Goal: Task Accomplishment & Management: Use online tool/utility

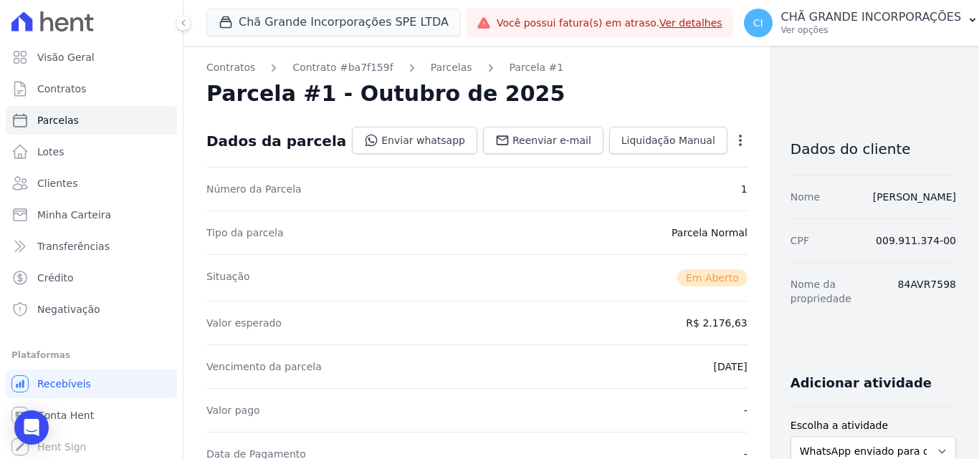
scroll to position [358, 0]
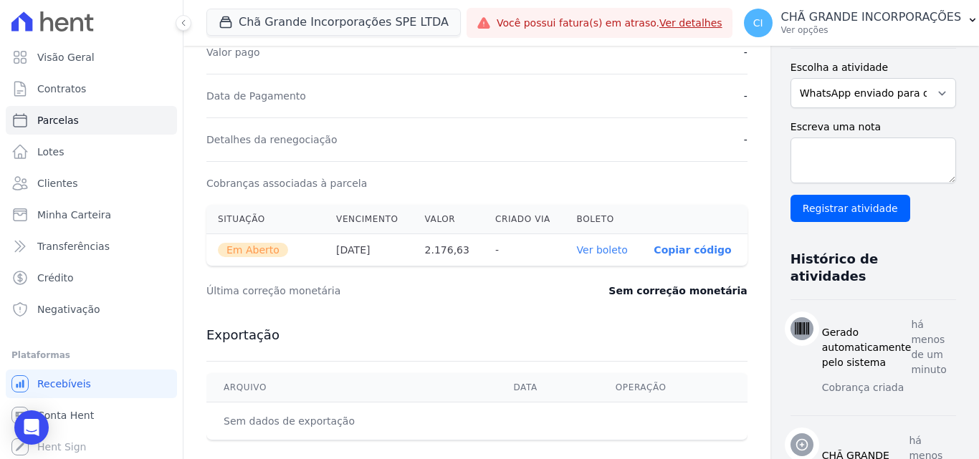
click at [65, 104] on ul "Visão Geral Contratos [GEOGRAPHIC_DATA] Lotes Clientes Minha Carteira Transferê…" at bounding box center [91, 183] width 171 height 281
click at [67, 118] on span "Parcelas" at bounding box center [58, 120] width 42 height 14
select select
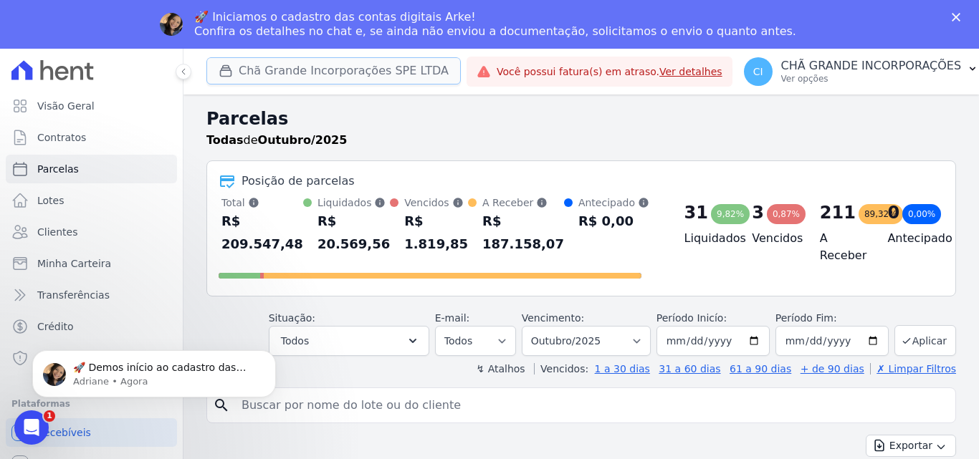
click at [315, 75] on button "Chã Grande Incorporações SPE LTDA" at bounding box center [333, 70] width 254 height 27
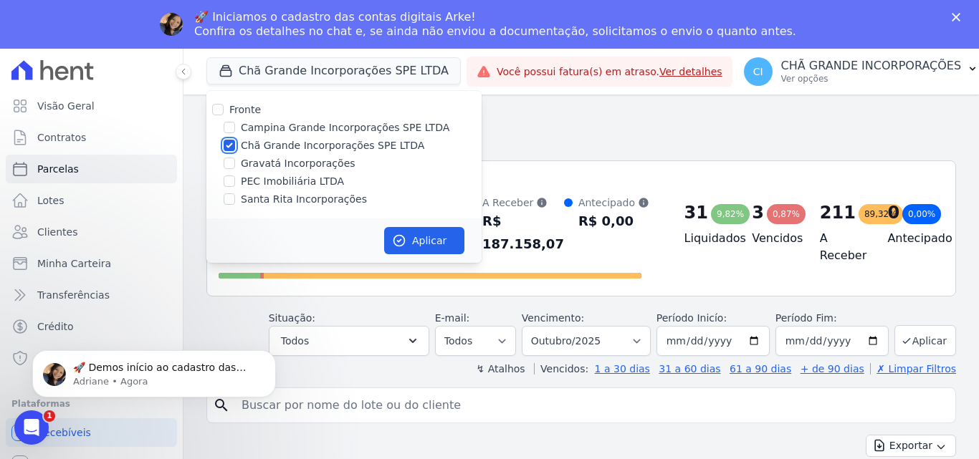
click at [226, 146] on input "Chã Grande Incorporações SPE LTDA" at bounding box center [229, 145] width 11 height 11
checkbox input "false"
click at [227, 193] on div at bounding box center [229, 199] width 11 height 14
click at [229, 198] on input "Santa Rita Incorporações" at bounding box center [229, 198] width 11 height 11
checkbox input "true"
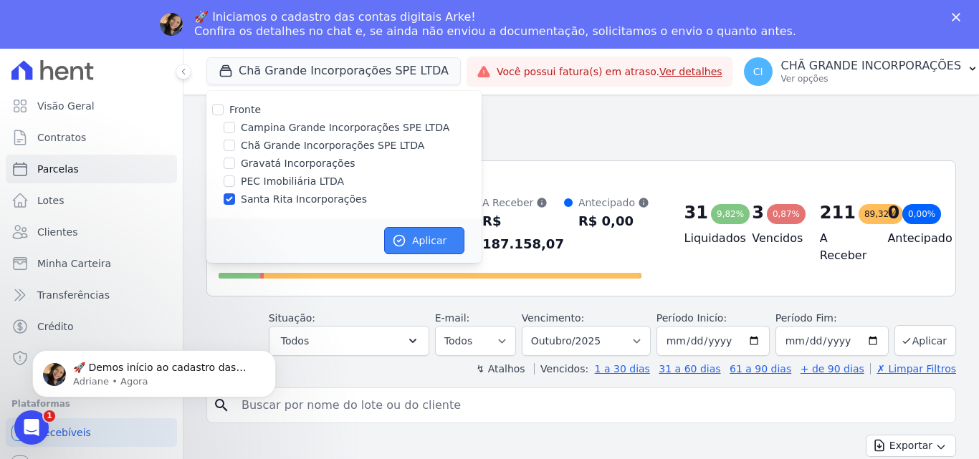
click at [441, 251] on button "Aplicar" at bounding box center [424, 240] width 80 height 27
select select
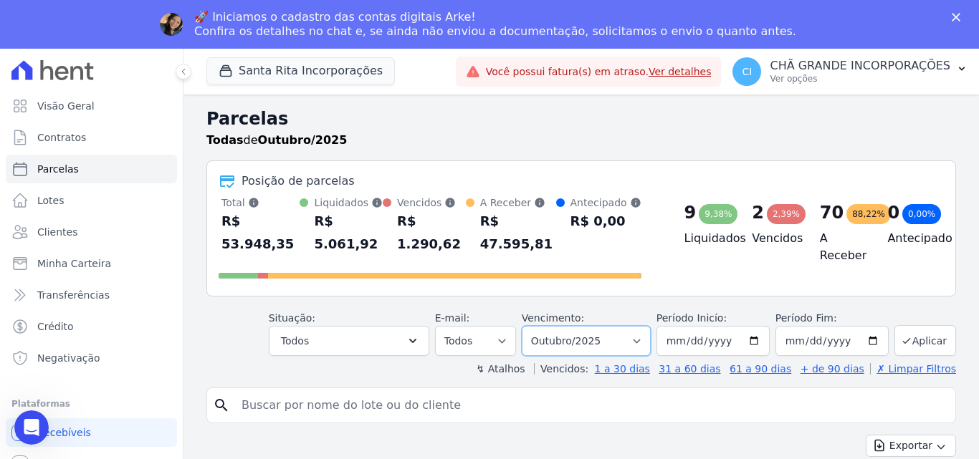
click at [567, 332] on select "Filtrar por período ──────── Todos os meses Novembro/2020 Dezembro/2020 Janeiro…" at bounding box center [586, 341] width 129 height 30
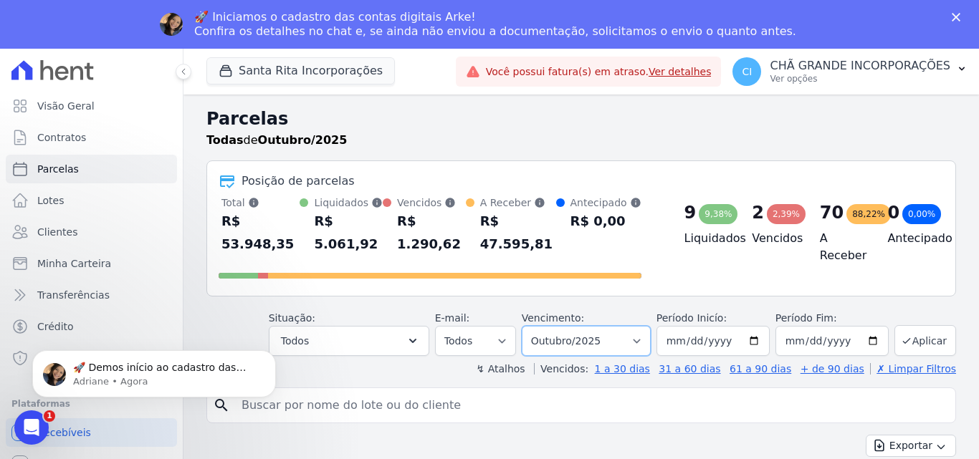
select select "04/2025"
click at [531, 326] on select "Filtrar por período ──────── Todos os meses Novembro/2020 Dezembro/2020 Janeiro…" at bounding box center [586, 341] width 129 height 30
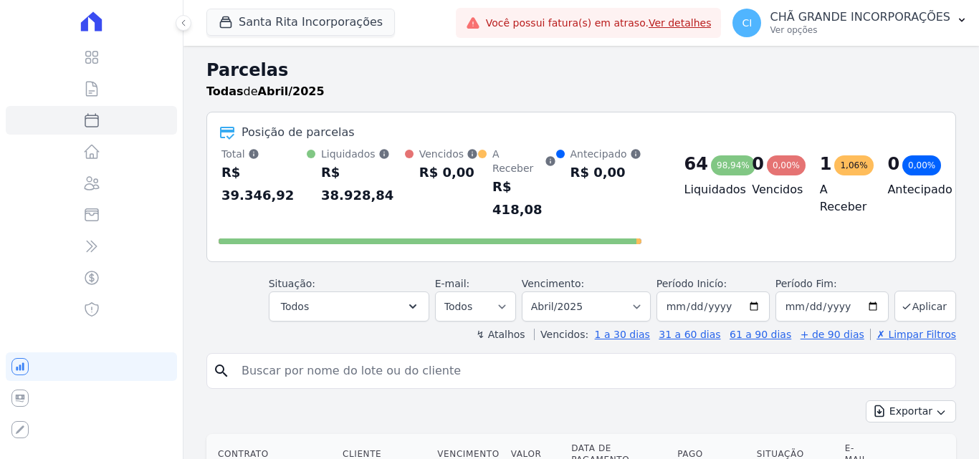
select select
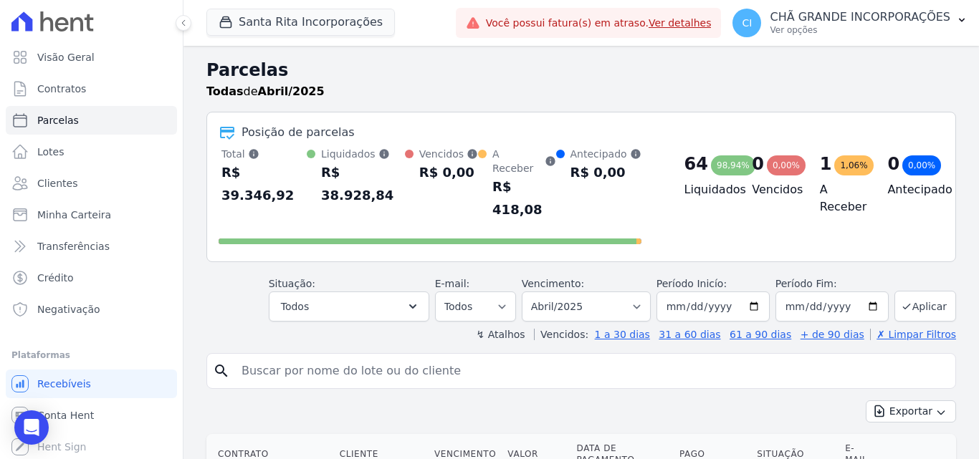
click at [280, 357] on input "search" at bounding box center [591, 371] width 717 height 29
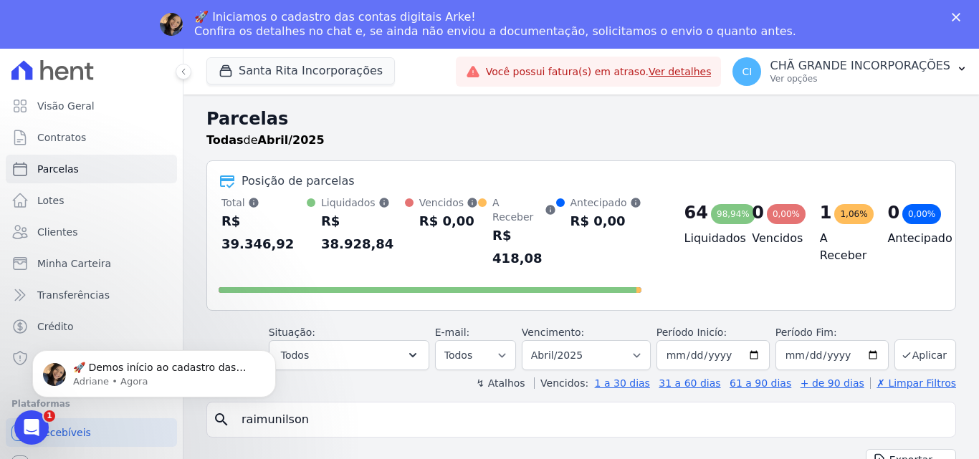
type input "raimunilson"
select select
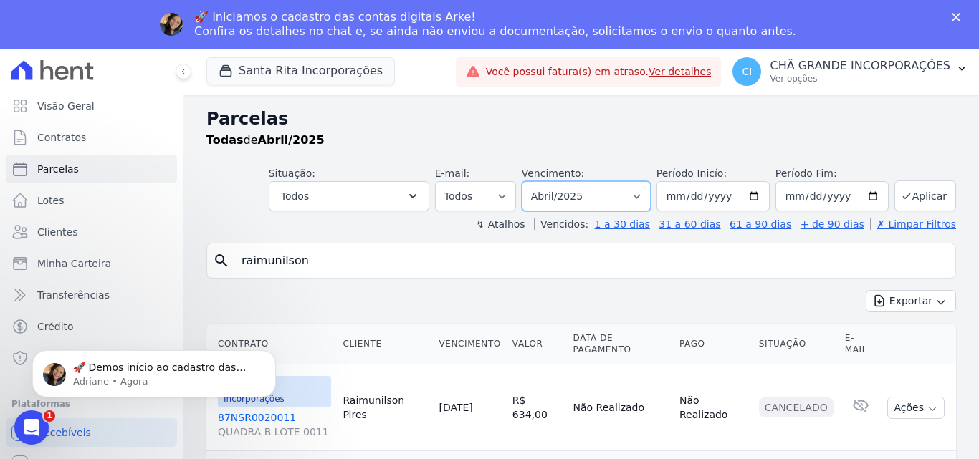
click at [621, 200] on select "Filtrar por período ──────── Todos os meses Novembro/2020 Dezembro/2020 Janeiro…" at bounding box center [586, 196] width 129 height 30
select select "05/2025"
click at [531, 181] on select "Filtrar por período ──────── Todos os meses Novembro/2020 Dezembro/2020 Janeiro…" at bounding box center [586, 196] width 129 height 30
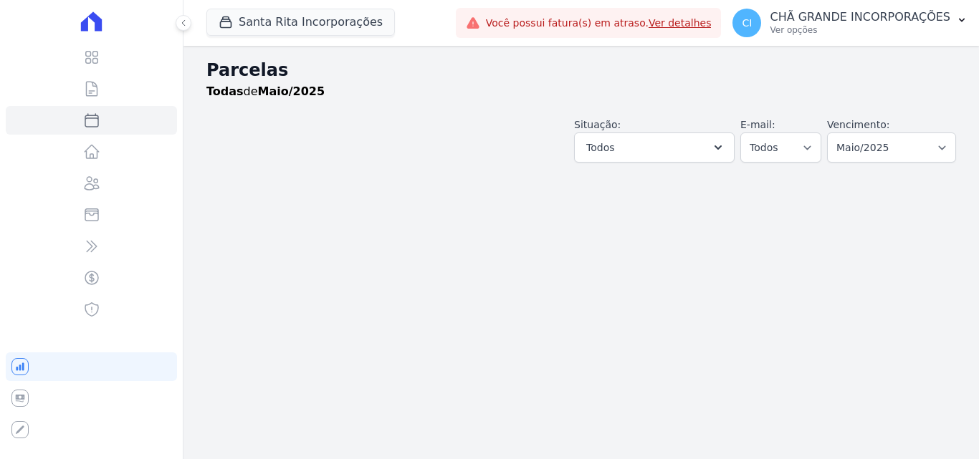
select select
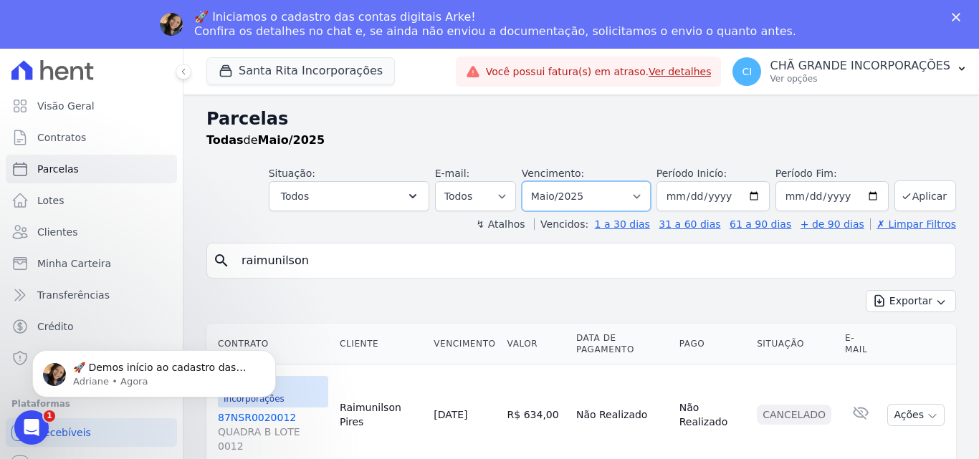
click at [572, 196] on select "Filtrar por período ──────── Todos os meses Novembro/2020 Dezembro/2020 Janeiro…" at bounding box center [586, 196] width 129 height 30
select select "06/2025"
click at [531, 181] on select "Filtrar por período ──────── Todos os meses Novembro/2020 Dezembro/2020 Janeiro…" at bounding box center [586, 196] width 129 height 30
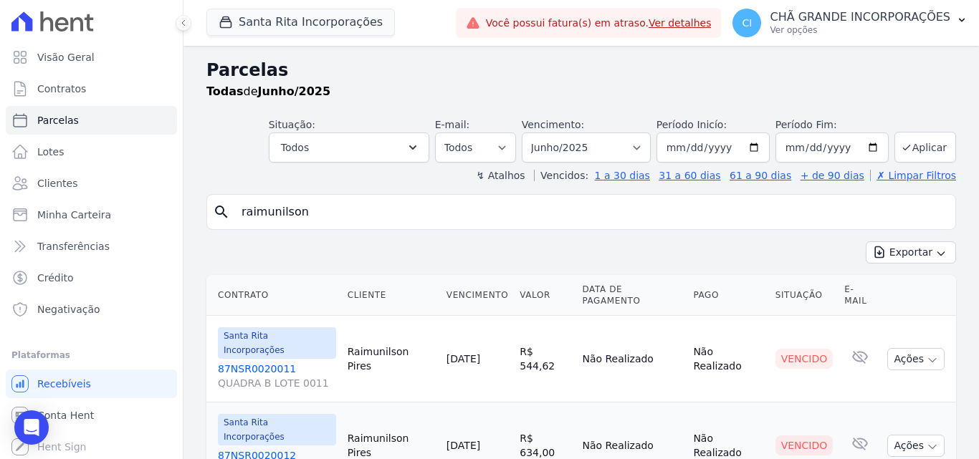
select select
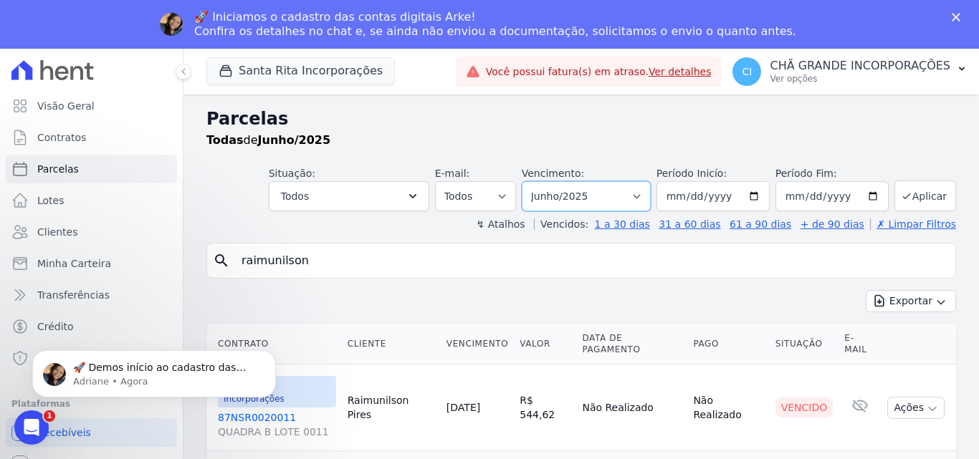
click at [624, 201] on select "Filtrar por período ──────── Todos os meses Novembro/2020 Dezembro/2020 Janeiro…" at bounding box center [586, 196] width 129 height 30
select select "07/2025"
click at [531, 181] on select "Filtrar por período ──────── Todos os meses Novembro/2020 Dezembro/2020 Janeiro…" at bounding box center [586, 196] width 129 height 30
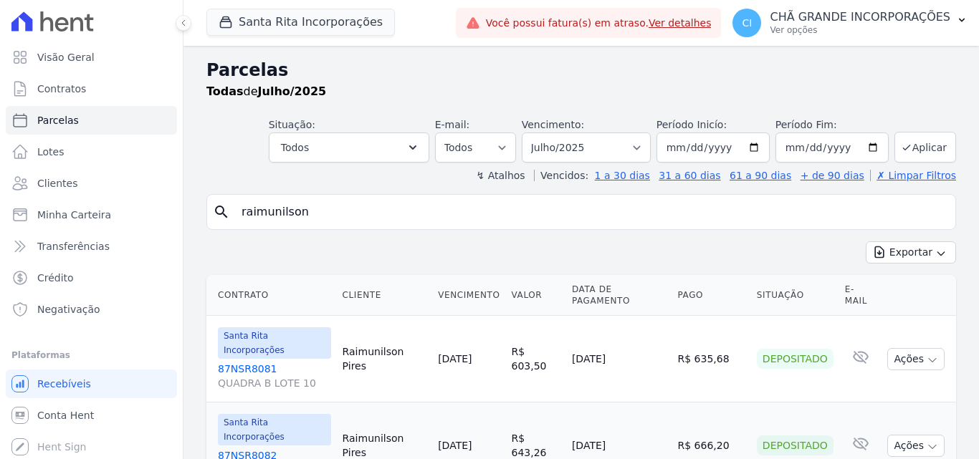
select select
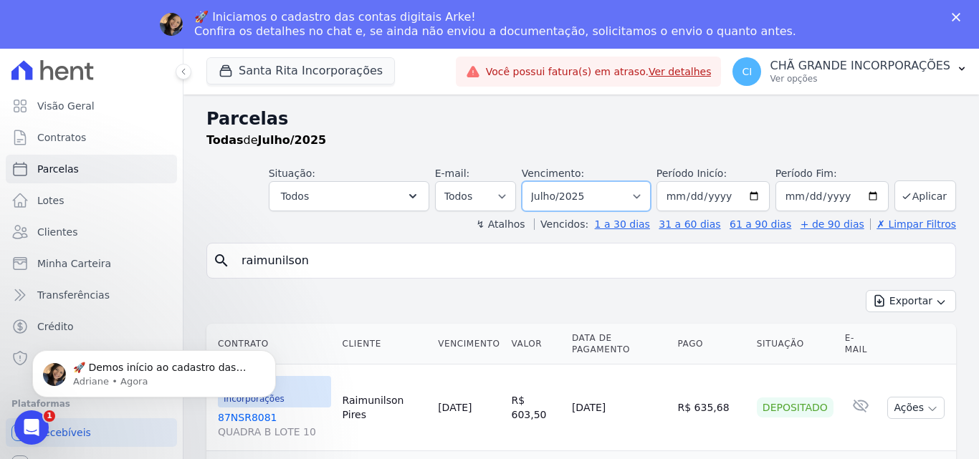
click at [583, 191] on select "Filtrar por período ──────── Todos os meses Novembro/2020 Dezembro/2020 Janeiro…" at bounding box center [586, 196] width 129 height 30
select select "08/2025"
click at [531, 181] on select "Filtrar por período ──────── Todos os meses Novembro/2020 Dezembro/2020 Janeiro…" at bounding box center [586, 196] width 129 height 30
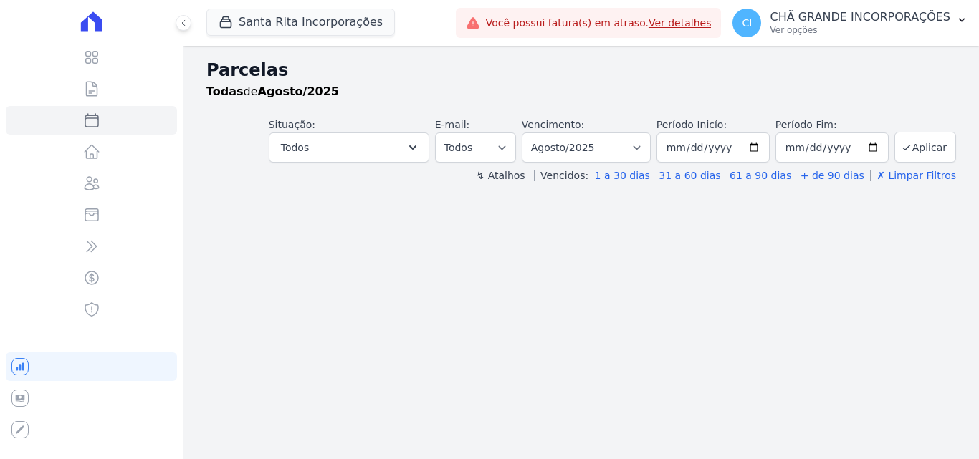
select select
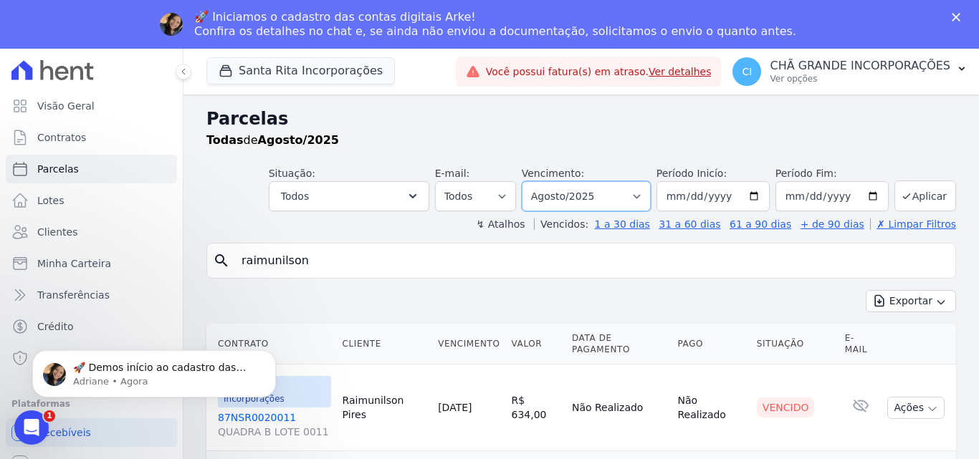
click at [605, 197] on select "Filtrar por período ──────── Todos os meses Novembro/2020 Dezembro/2020 Janeiro…" at bounding box center [586, 196] width 129 height 30
select select "09/2026"
click at [531, 181] on select "Filtrar por período ──────── Todos os meses Novembro/2020 Dezembro/2020 Janeiro…" at bounding box center [586, 196] width 129 height 30
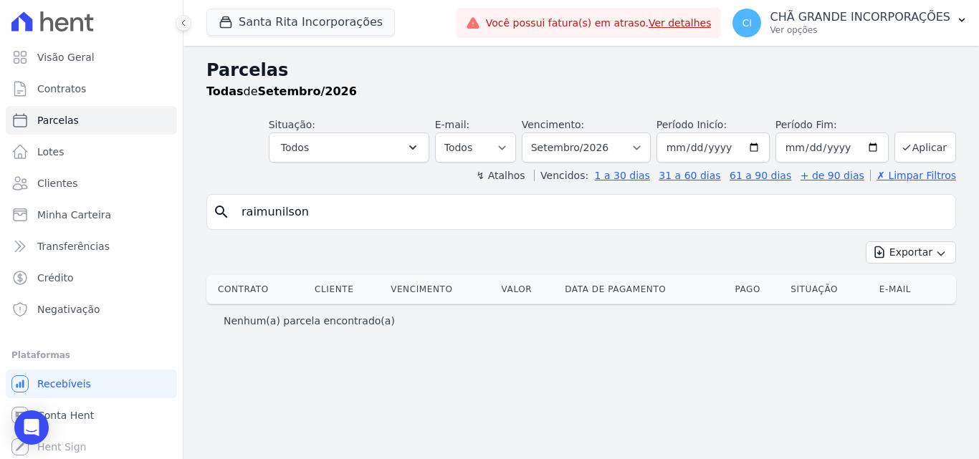
select select
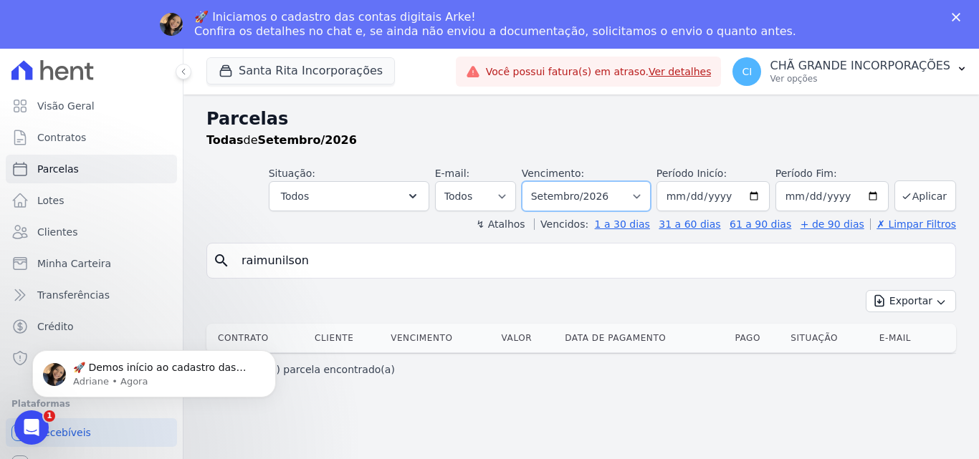
click at [626, 205] on select "Filtrar por período ──────── Todos os meses Novembro/2020 Dezembro/2020 Janeiro…" at bounding box center [586, 196] width 129 height 30
click at [601, 183] on select "Filtrar por período ──────── Todos os meses Novembro/2020 Dezembro/2020 Janeiro…" at bounding box center [586, 196] width 129 height 30
select select "09/2025"
click at [542, 181] on select "Filtrar por período ──────── Todos os meses Novembro/2020 Dezembro/2020 Janeiro…" at bounding box center [586, 196] width 129 height 30
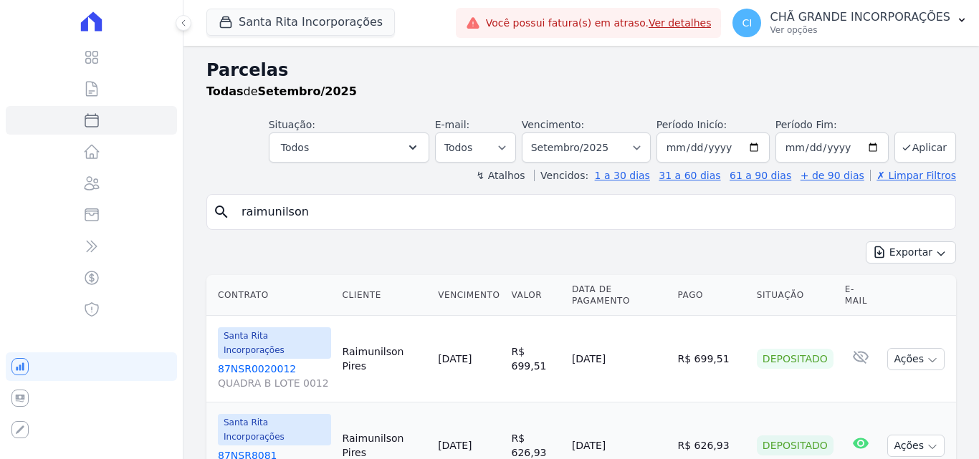
select select
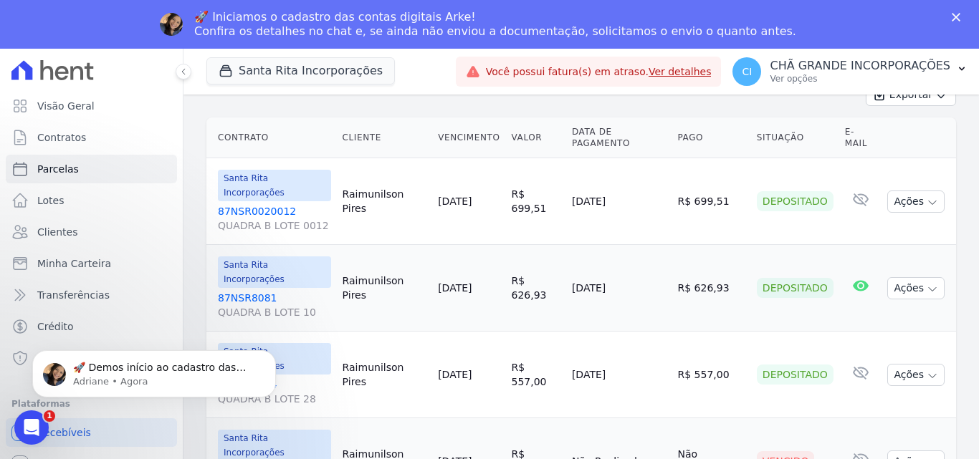
scroll to position [182, 0]
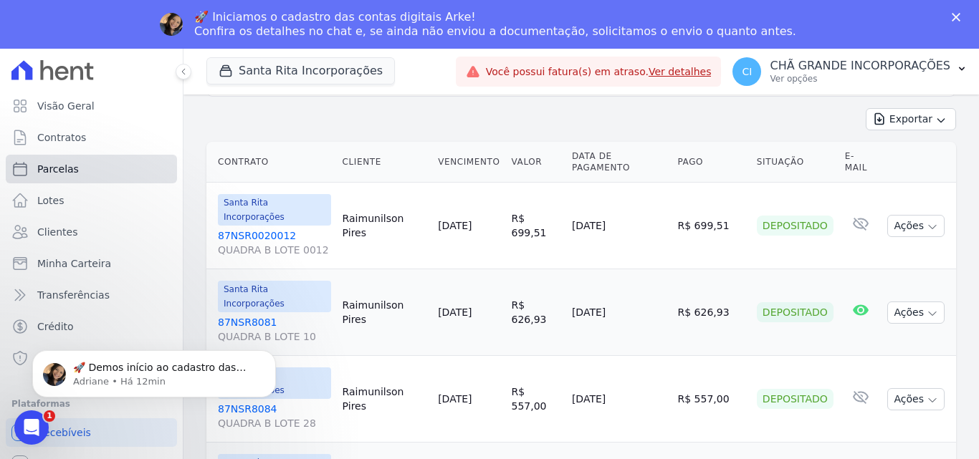
click at [65, 165] on span "Parcelas" at bounding box center [58, 169] width 42 height 14
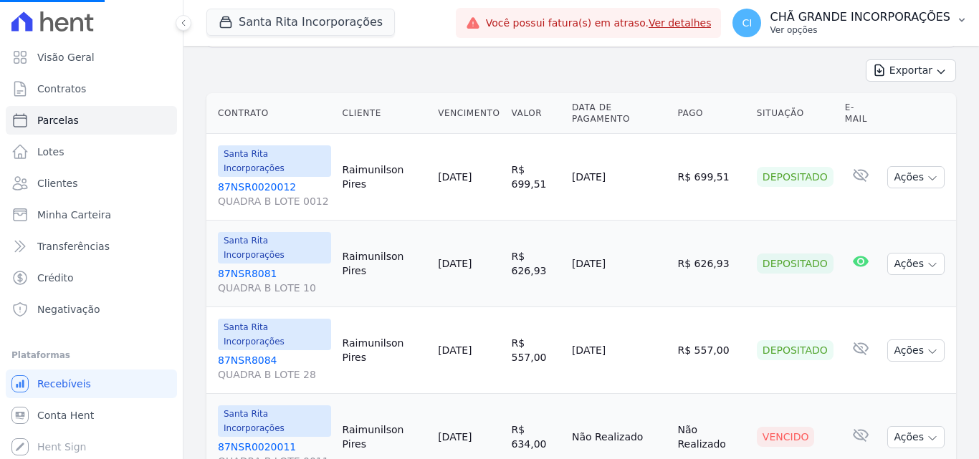
drag, startPoint x: 871, startPoint y: 8, endPoint x: 881, endPoint y: 14, distance: 10.9
click at [871, 8] on button "CI CHÃ GRANDE INCORPORAÇÕES Ver opções" at bounding box center [850, 23] width 258 height 40
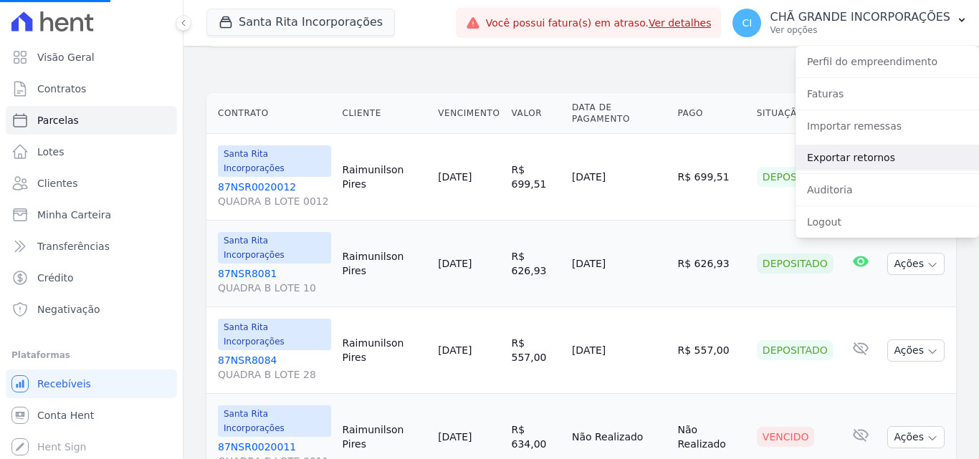
select select
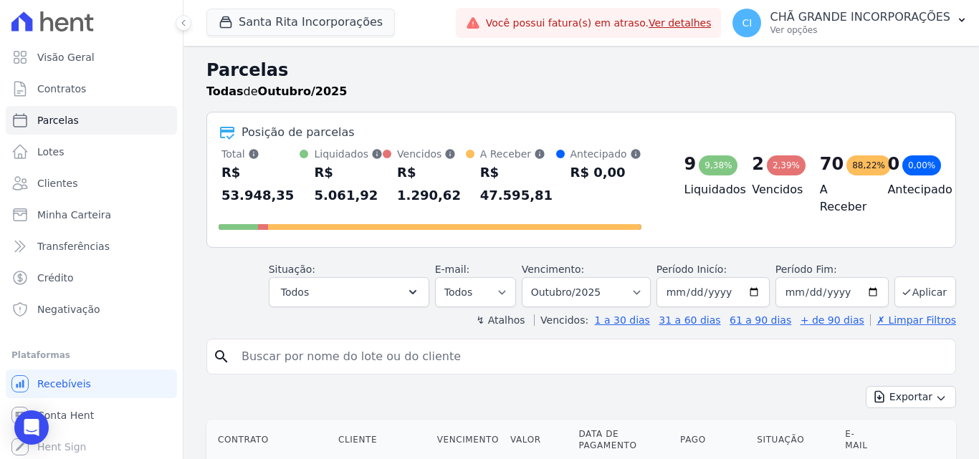
drag, startPoint x: 820, startPoint y: 155, endPoint x: 832, endPoint y: 130, distance: 28.5
click at [832, 130] on div "Posição de parcelas" at bounding box center [581, 132] width 725 height 17
click at [848, 21] on p "CHÃ GRANDE INCORPORAÇÕES" at bounding box center [860, 17] width 181 height 14
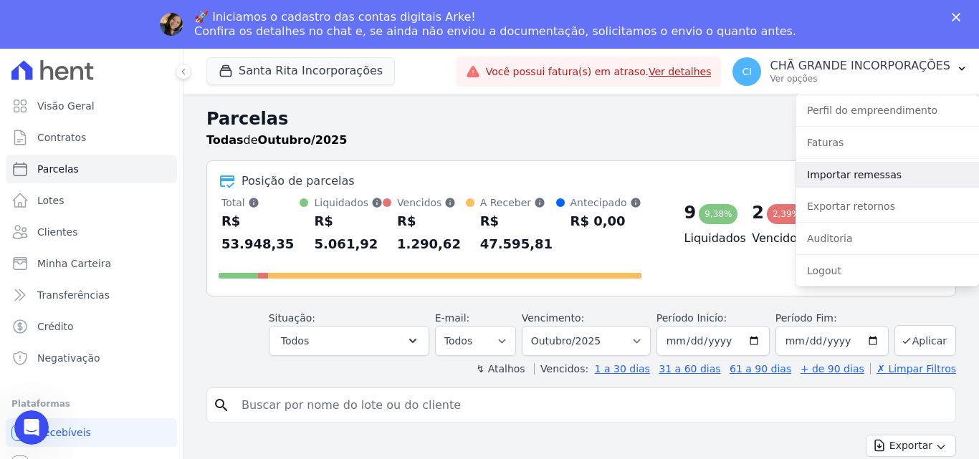
click at [831, 177] on link "Importar remessas" at bounding box center [886, 175] width 183 height 26
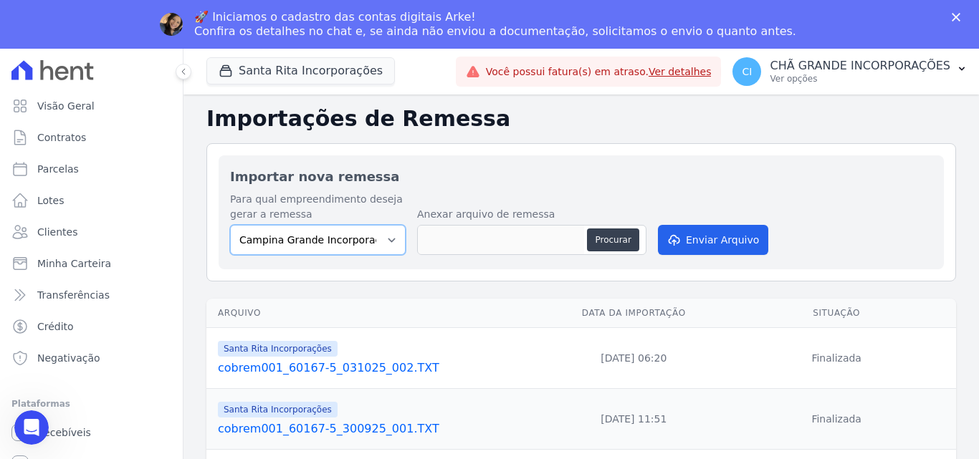
click at [311, 238] on select "Campina Grande Incorporações SPE LTDA Chã Grande Incorporações SPE LTDA Gravatá…" at bounding box center [318, 240] width 176 height 30
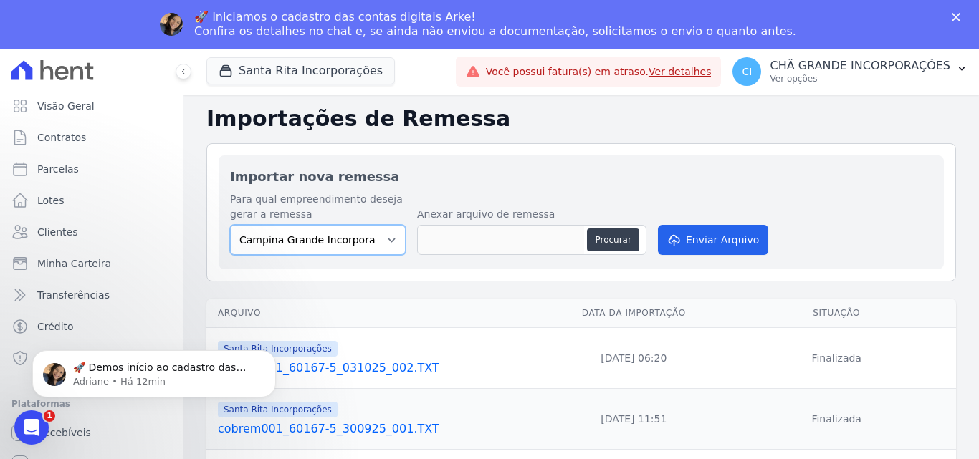
select select "ed892322-11d2-4dcb-9c39-39af078b50ed"
click at [230, 225] on select "Campina Grande Incorporações SPE LTDA Chã Grande Incorporações SPE LTDA Gravatá…" at bounding box center [318, 240] width 176 height 30
click at [626, 237] on button "Procurar" at bounding box center [613, 240] width 52 height 23
type input "cobrem001_60167-5_081025_001.TXT"
click at [730, 237] on button "Enviar Arquivo" at bounding box center [713, 240] width 110 height 30
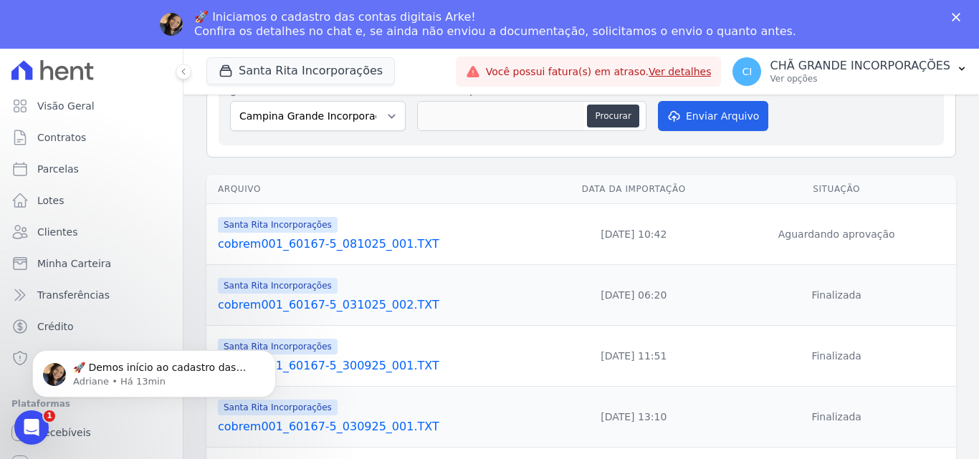
scroll to position [143, 0]
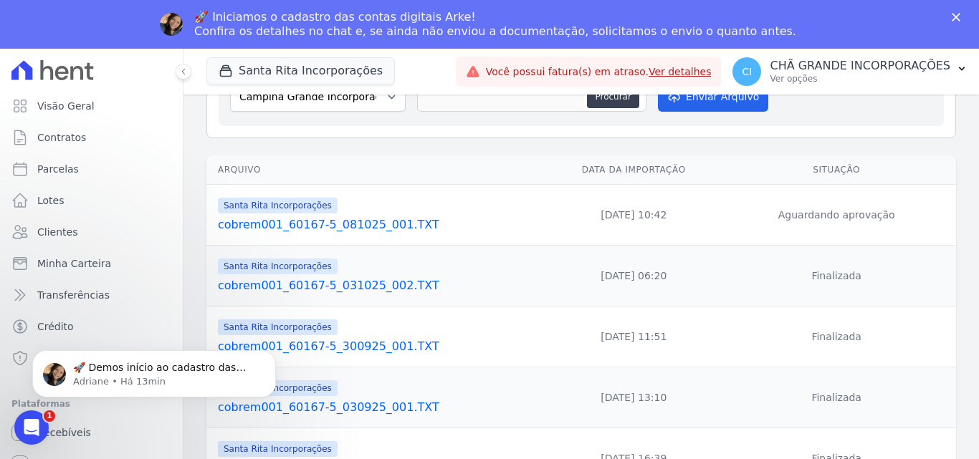
click at [368, 226] on link "cobrem001_60167-5_081025_001.TXT" at bounding box center [381, 224] width 327 height 17
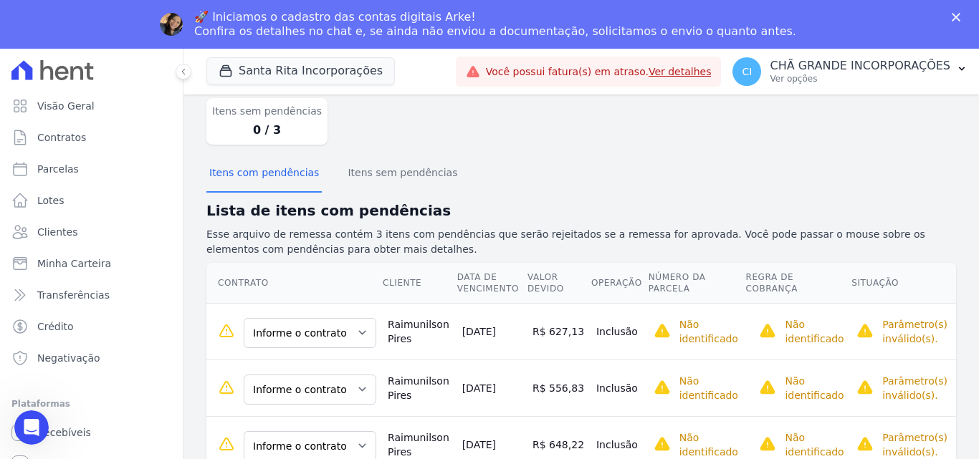
scroll to position [107, 0]
click at [343, 336] on select "Informe o contrato 87NSR0020011 87NSR0020012 87NSR8081 87NSR8082 87NSR8083 87NS…" at bounding box center [310, 333] width 133 height 30
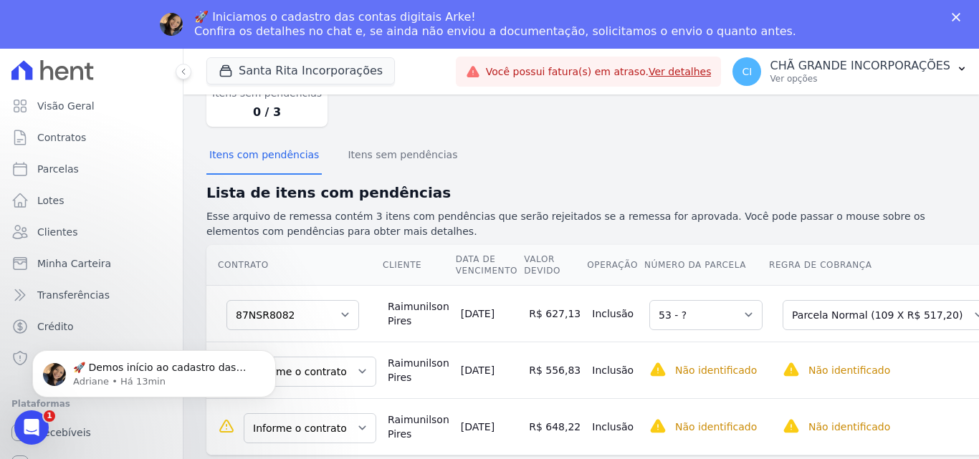
scroll to position [129, 0]
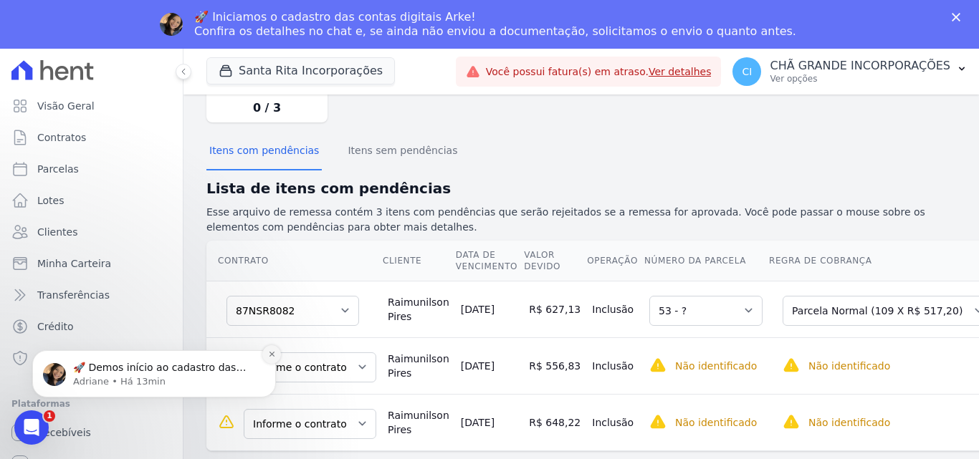
click at [269, 355] on icon "Dismiss notification" at bounding box center [272, 354] width 8 height 8
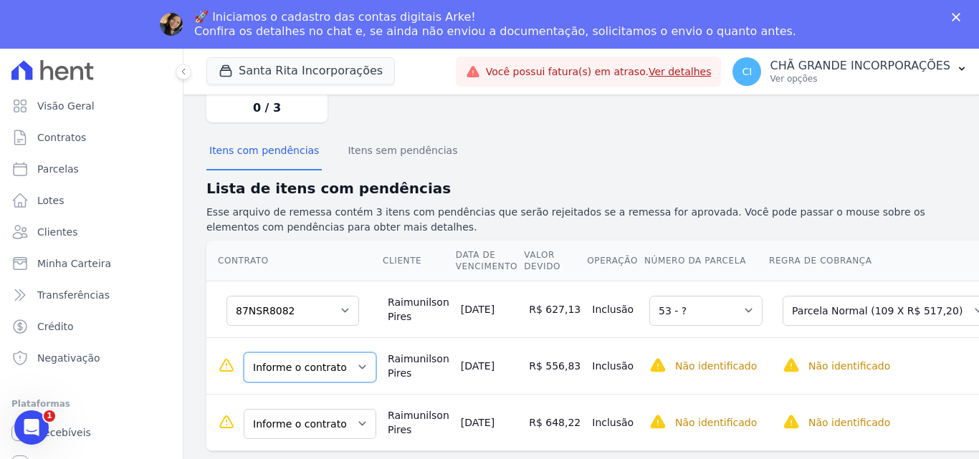
click at [338, 376] on select "Informe o contrato 87NSR0020011 87NSR0020012 87NSR8081 87NSR8082 87NSR8083 87NS…" at bounding box center [310, 368] width 133 height 30
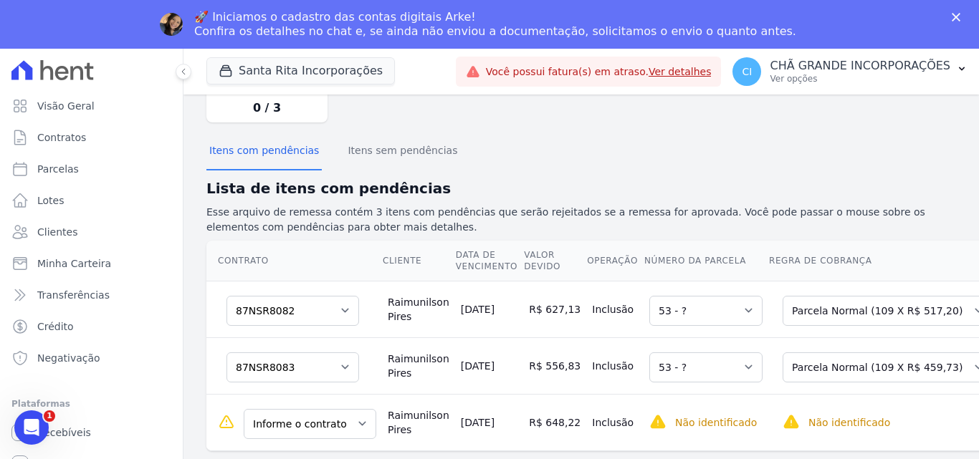
scroll to position [145, 0]
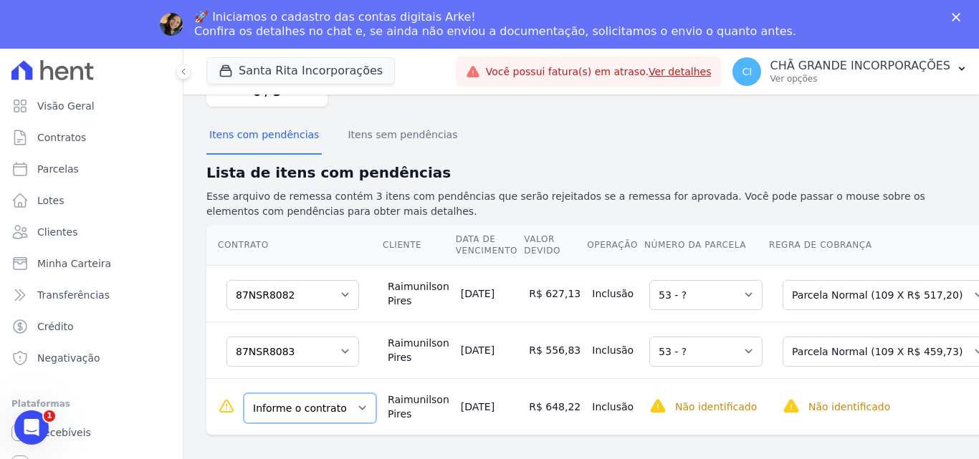
click at [292, 411] on select "Informe o contrato 87NSR0020011 87NSR0020012 87NSR8081 87NSR8082 87NSR8083 87NS…" at bounding box center [310, 408] width 133 height 30
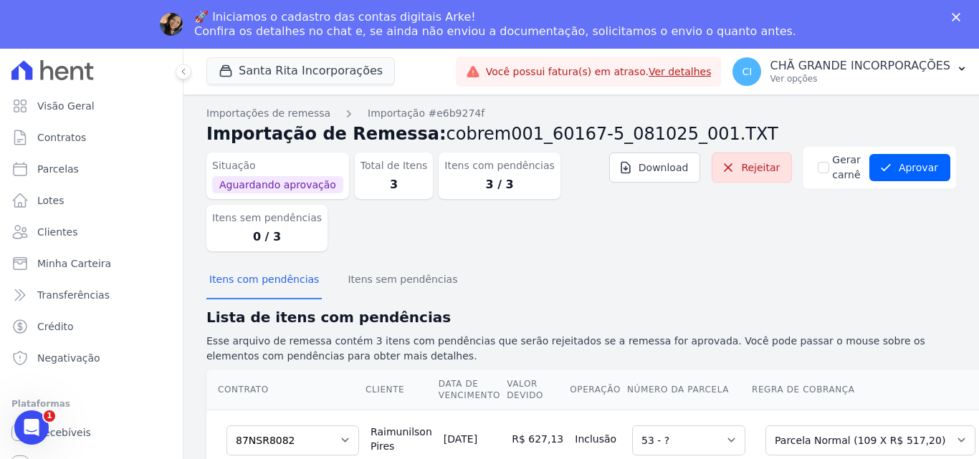
scroll to position [123, 0]
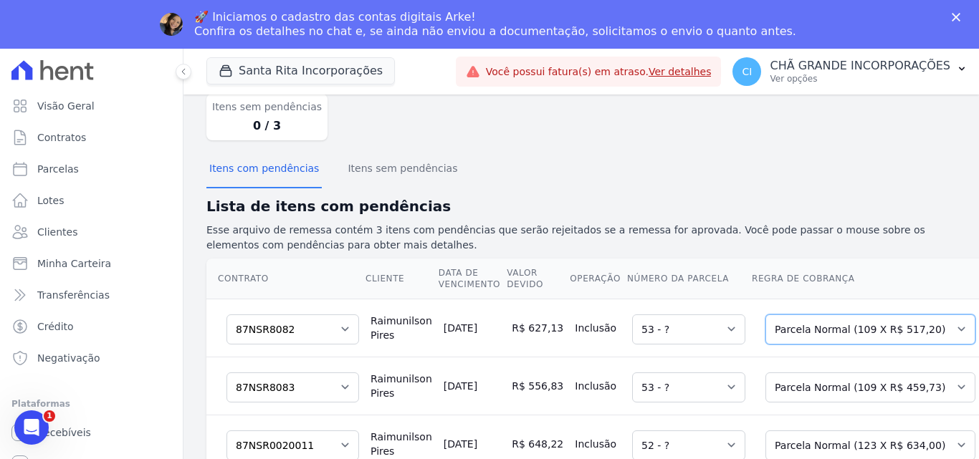
click at [891, 315] on select "Selecione uma Nova Parcela Avulsa Parcela Avulsa Existente Parcela Normal (109 …" at bounding box center [870, 330] width 210 height 30
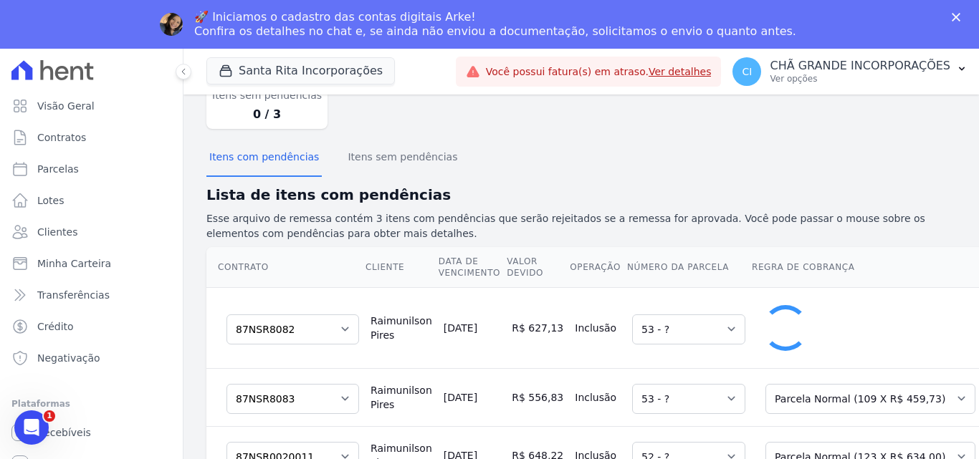
select select "1"
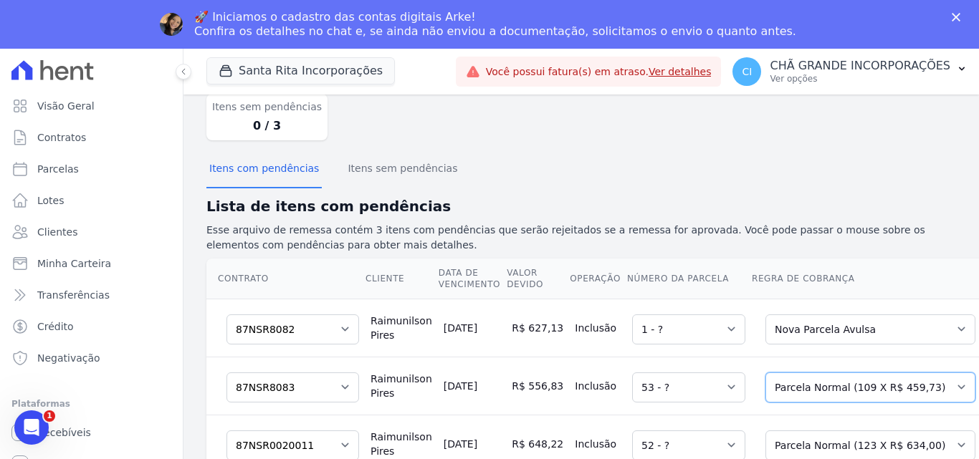
click at [834, 381] on select "Selecione uma Nova Parcela Avulsa Parcela Avulsa Existente Parcela Normal (109 …" at bounding box center [870, 388] width 210 height 30
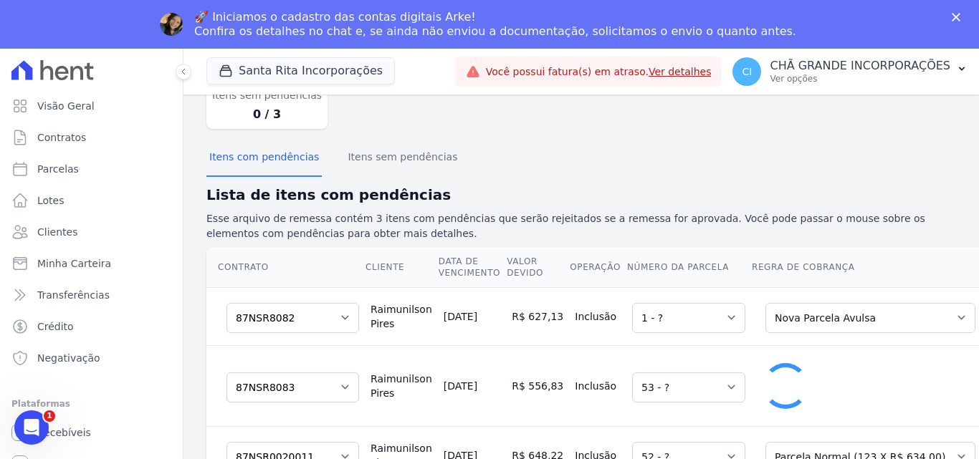
select select "1"
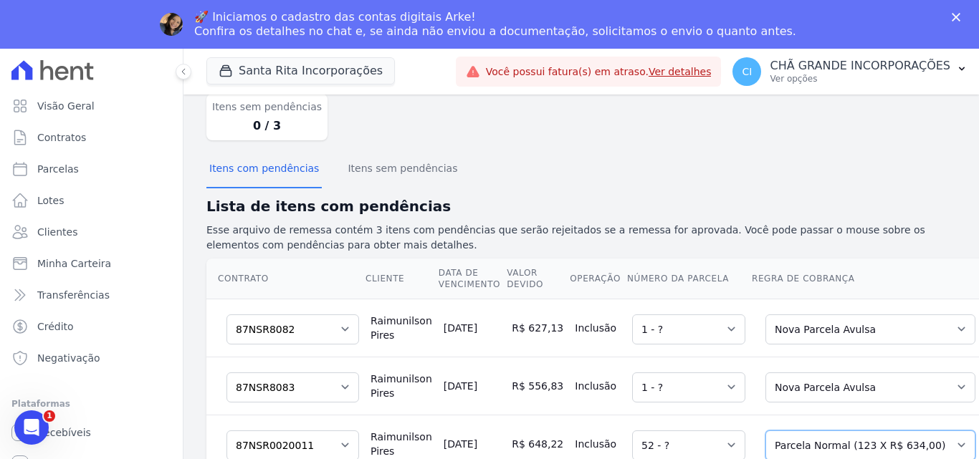
click at [835, 433] on select "Selecione uma Nova Parcela Avulsa Parcela Avulsa Existente Parcela Normal (123 …" at bounding box center [870, 446] width 210 height 30
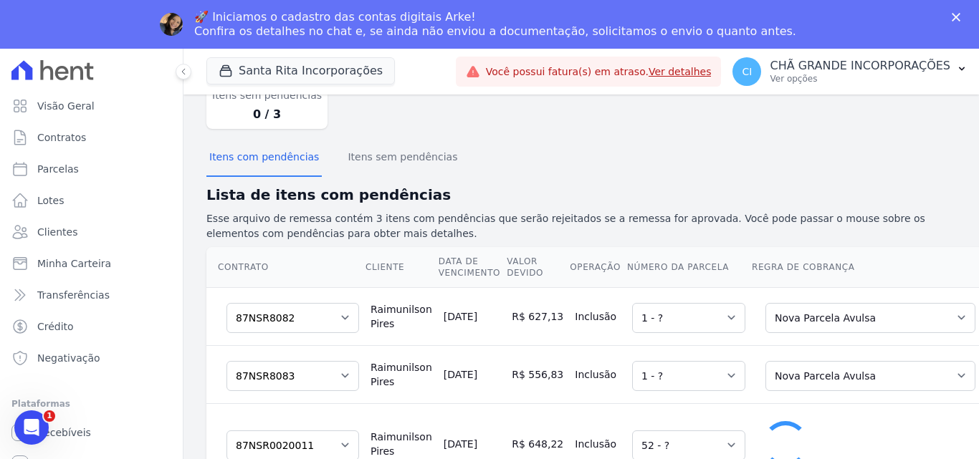
select select "1"
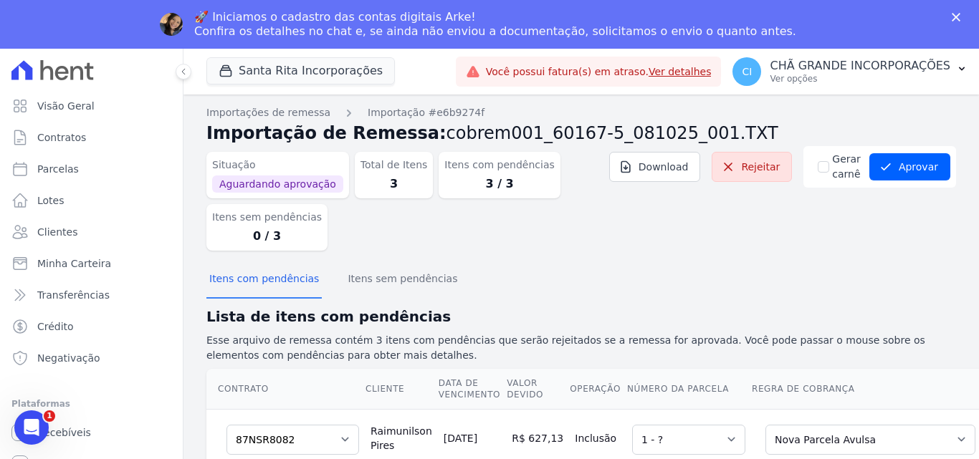
scroll to position [0, 0]
click at [884, 169] on icon "submit" at bounding box center [885, 167] width 14 height 14
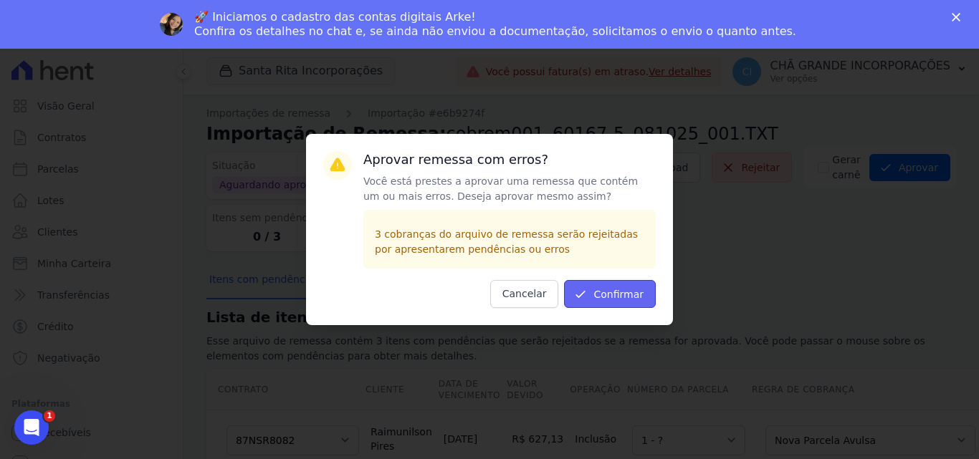
click at [622, 302] on button "Confirmar" at bounding box center [610, 294] width 92 height 28
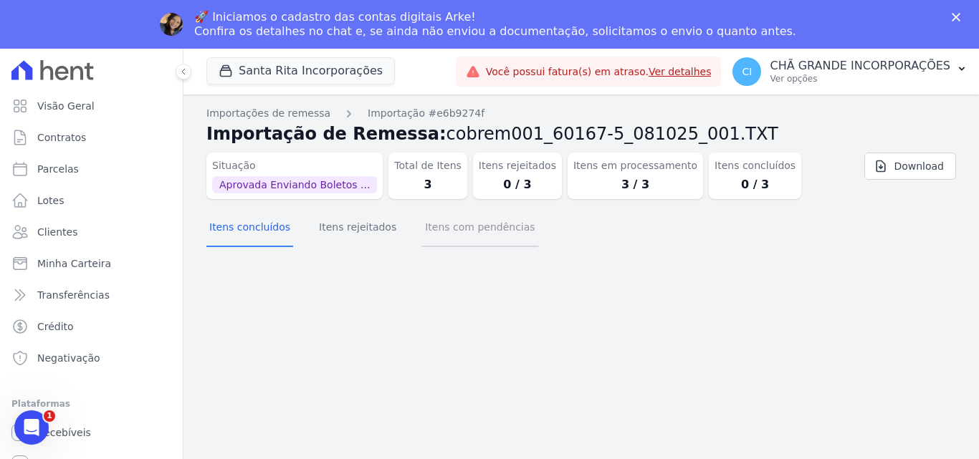
click at [444, 240] on button "Itens com pendências" at bounding box center [479, 228] width 115 height 37
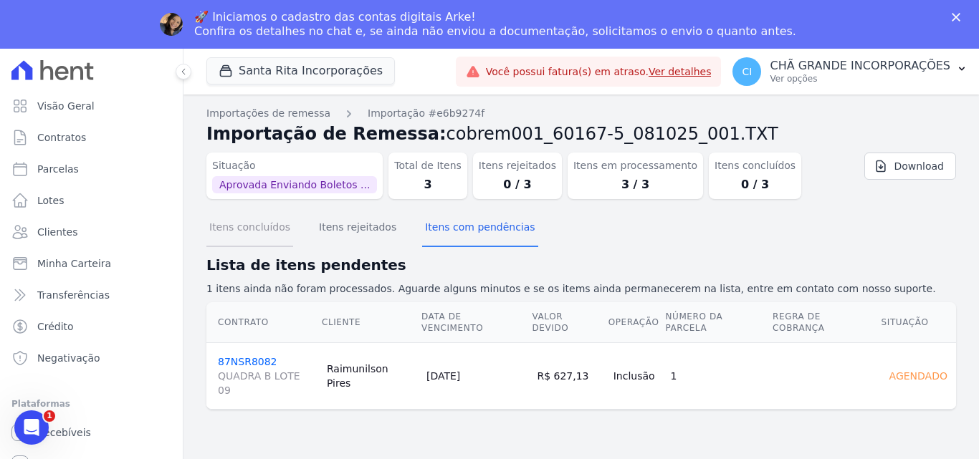
click at [266, 234] on button "Itens concluídos" at bounding box center [249, 228] width 87 height 37
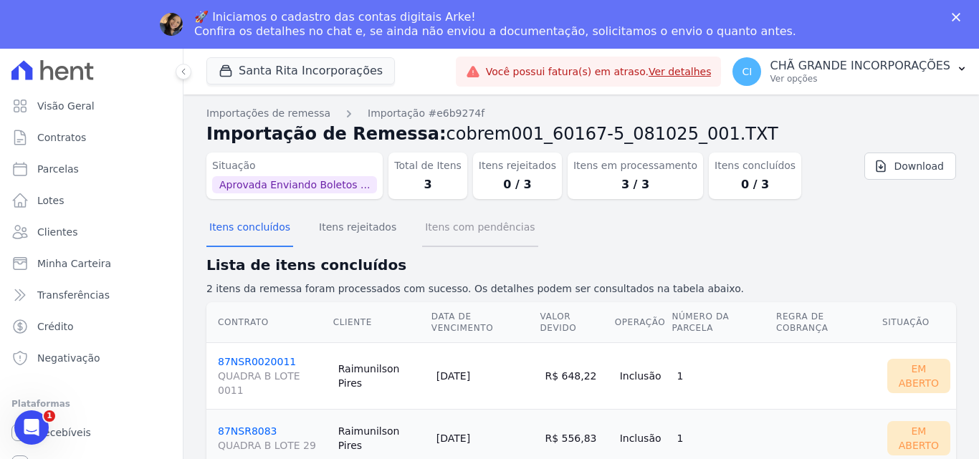
click at [463, 233] on button "Itens com pendências" at bounding box center [479, 228] width 115 height 37
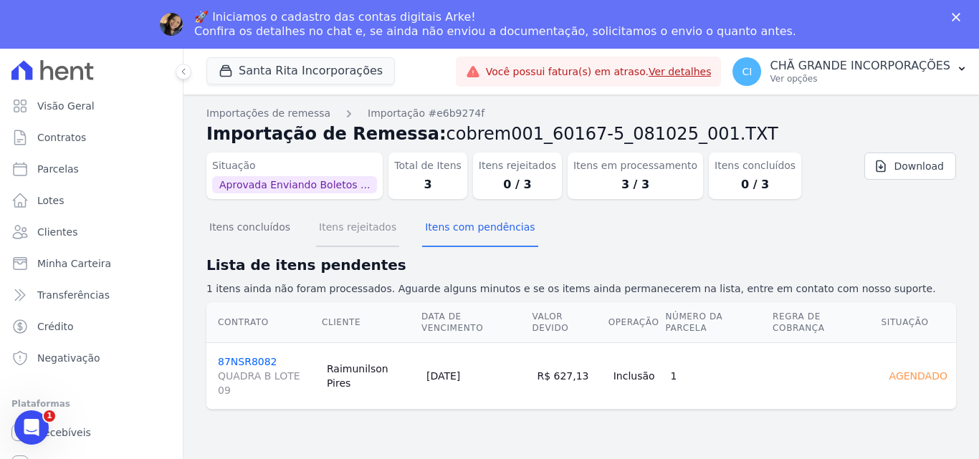
click at [353, 219] on button "Itens rejeitados" at bounding box center [357, 228] width 83 height 37
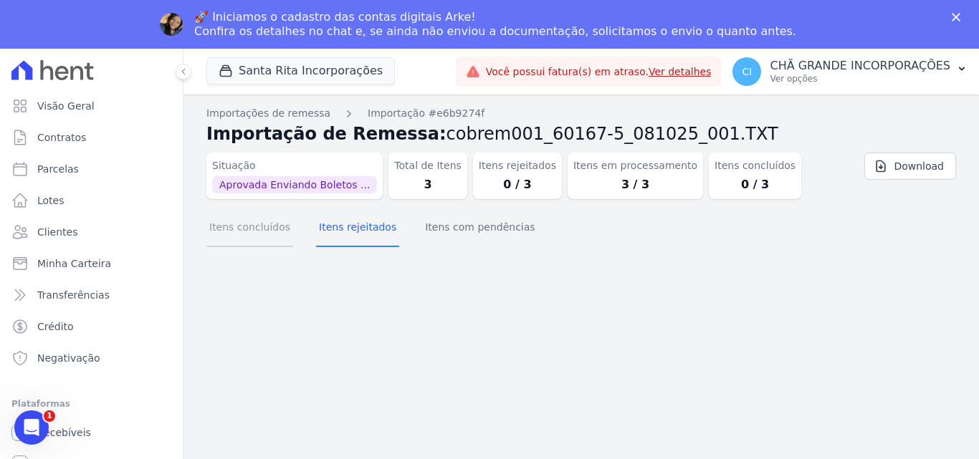
click at [262, 229] on button "Itens concluídos" at bounding box center [249, 228] width 87 height 37
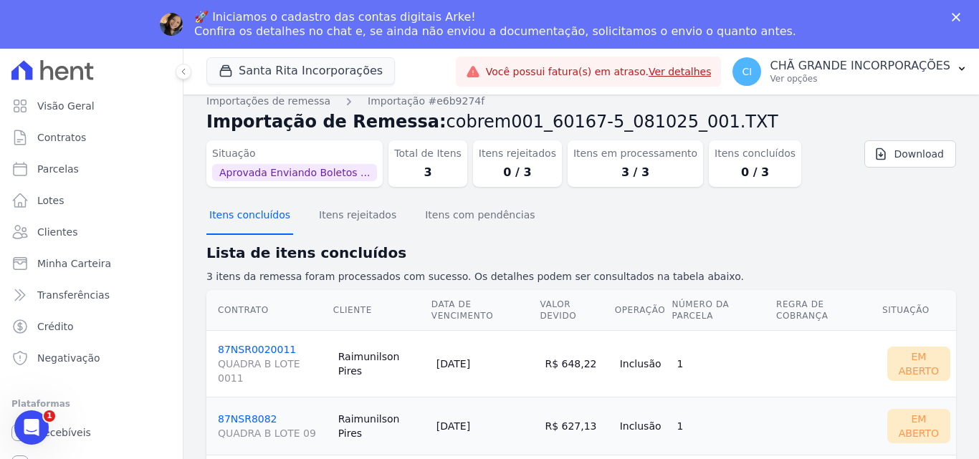
scroll to position [16, 0]
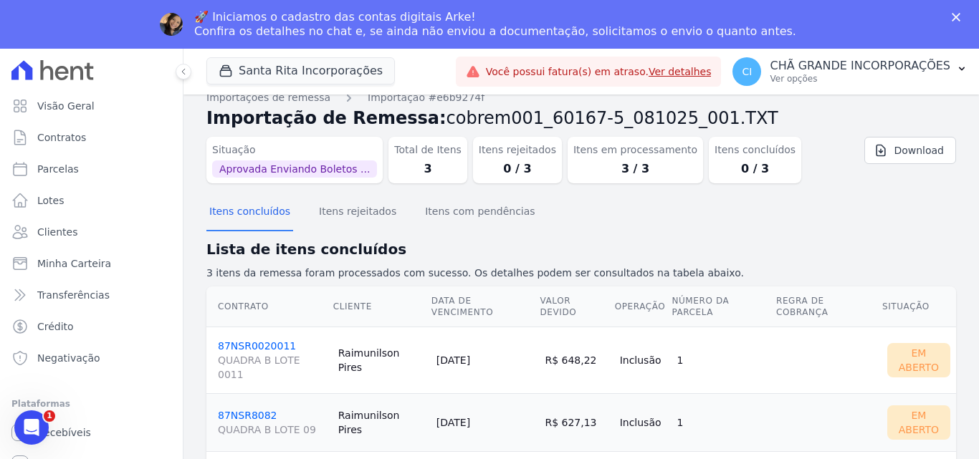
click at [231, 340] on link "87NSR0020011 QUADRA B LOTE 0011" at bounding box center [272, 361] width 109 height 42
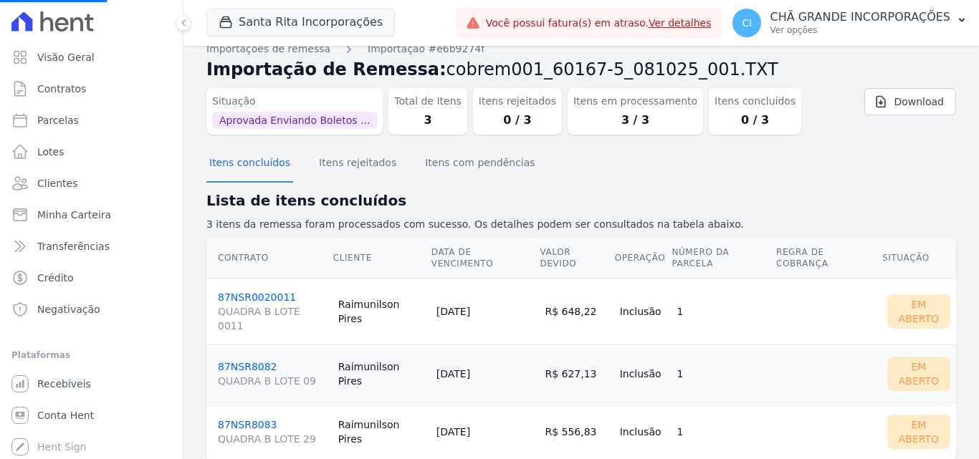
click at [236, 292] on link "87NSR0020011 QUADRA B LOTE 0011" at bounding box center [272, 313] width 109 height 42
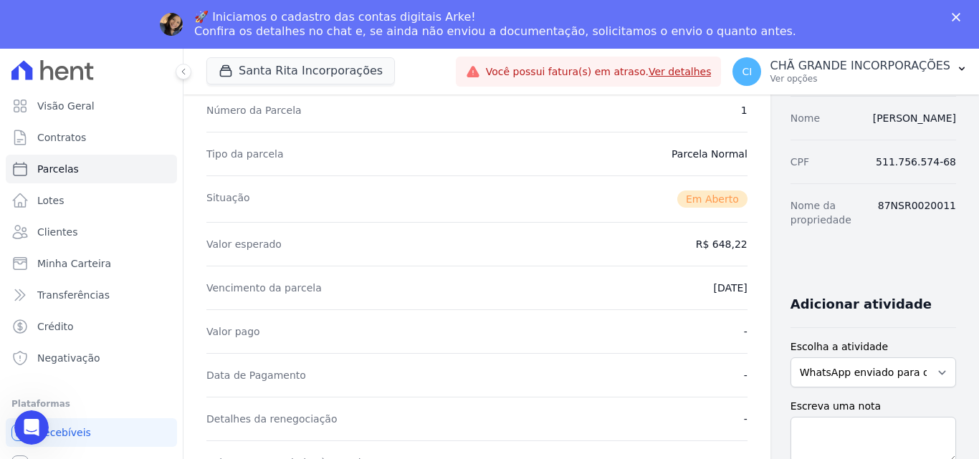
scroll to position [215, 0]
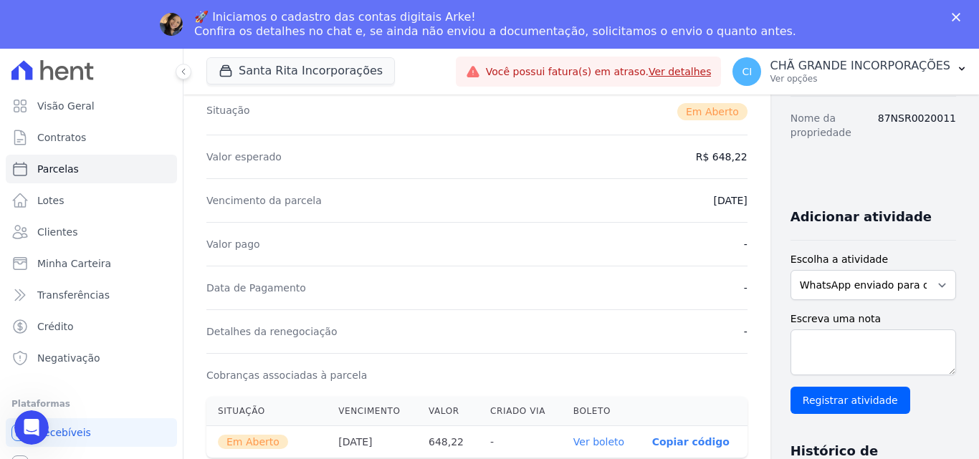
click at [573, 443] on link "Ver boleto" at bounding box center [598, 441] width 51 height 11
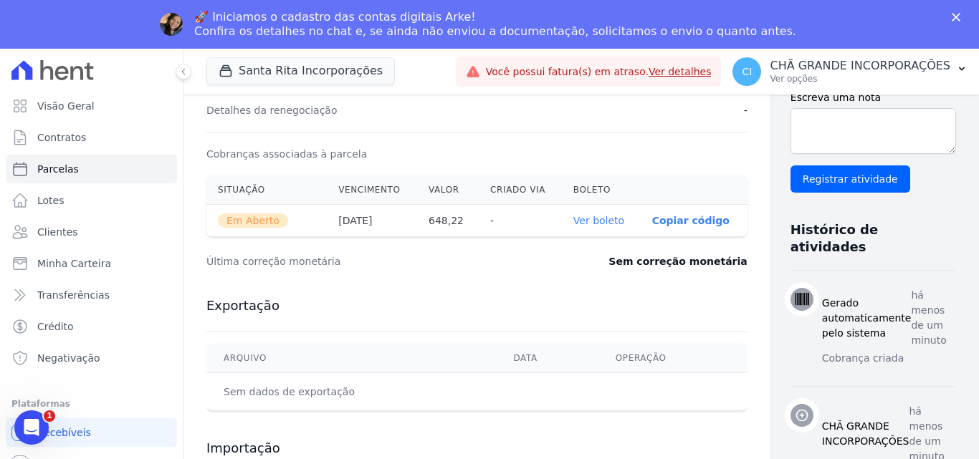
scroll to position [522, 0]
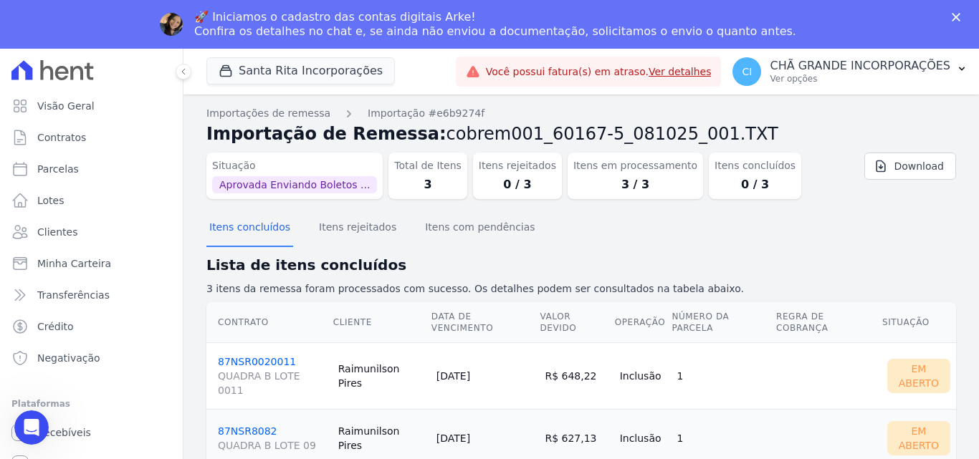
click at [242, 426] on link "87NSR8082 QUADRA B LOTE 09" at bounding box center [272, 439] width 109 height 27
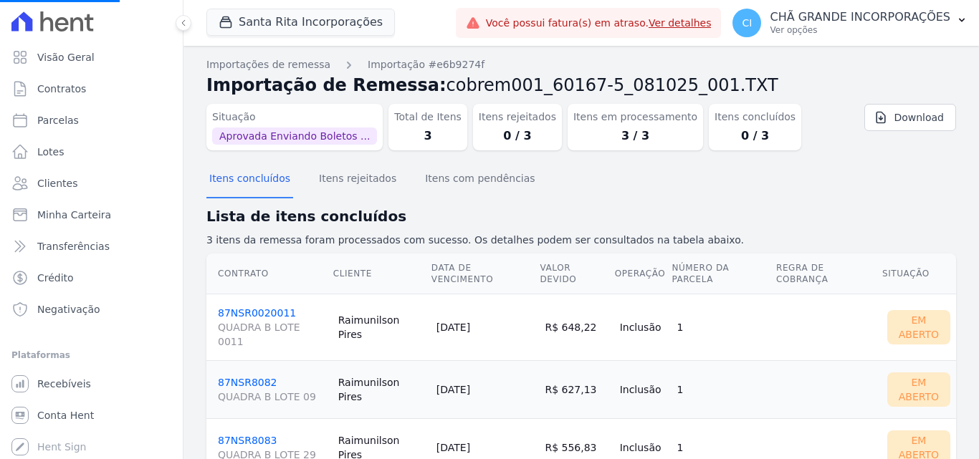
click at [258, 377] on link "87NSR8082 QUADRA B LOTE 09" at bounding box center [272, 390] width 109 height 27
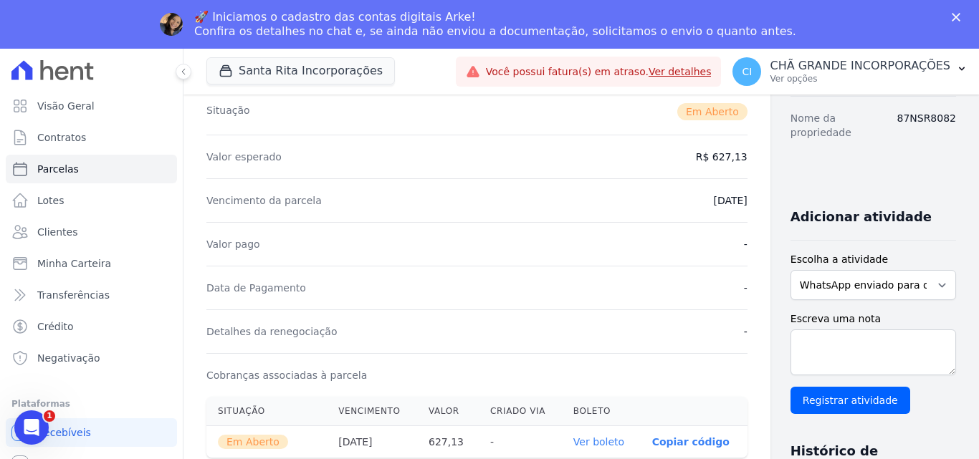
scroll to position [287, 0]
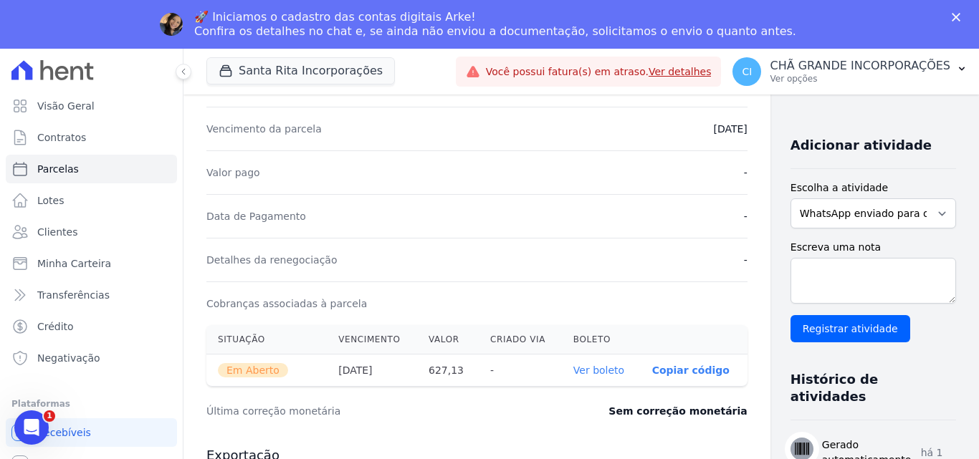
click at [573, 370] on link "Ver boleto" at bounding box center [598, 370] width 51 height 11
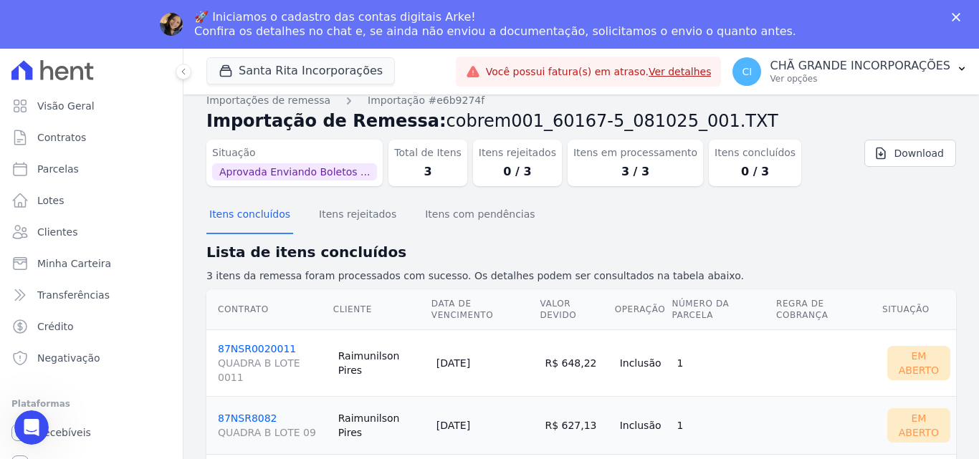
scroll to position [16, 0]
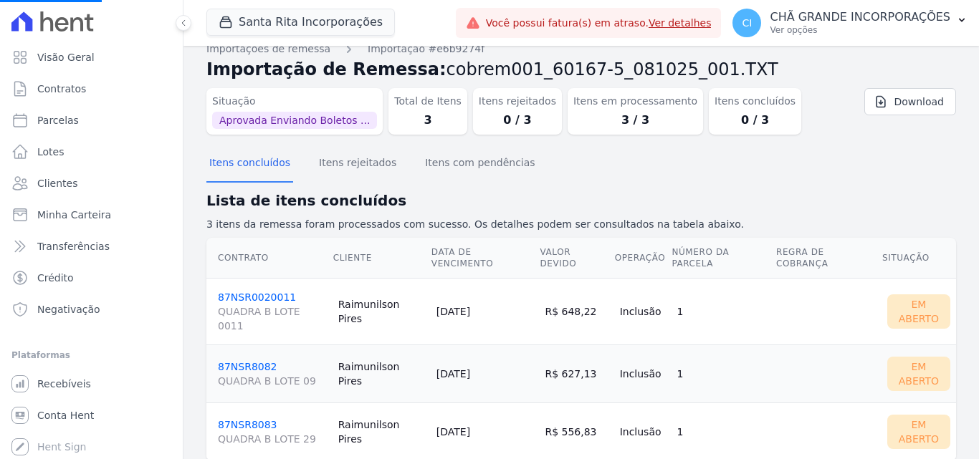
click at [246, 419] on link "87NSR8083 QUADRA B LOTE 29" at bounding box center [272, 432] width 109 height 27
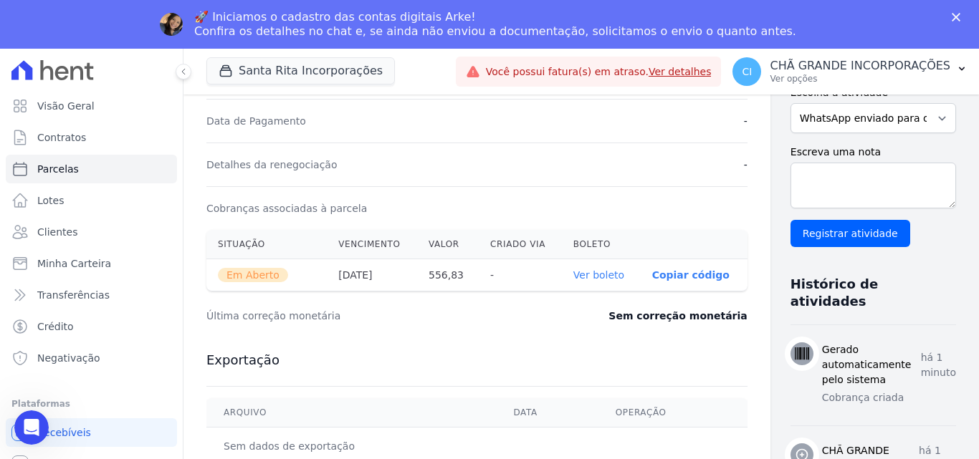
scroll to position [430, 0]
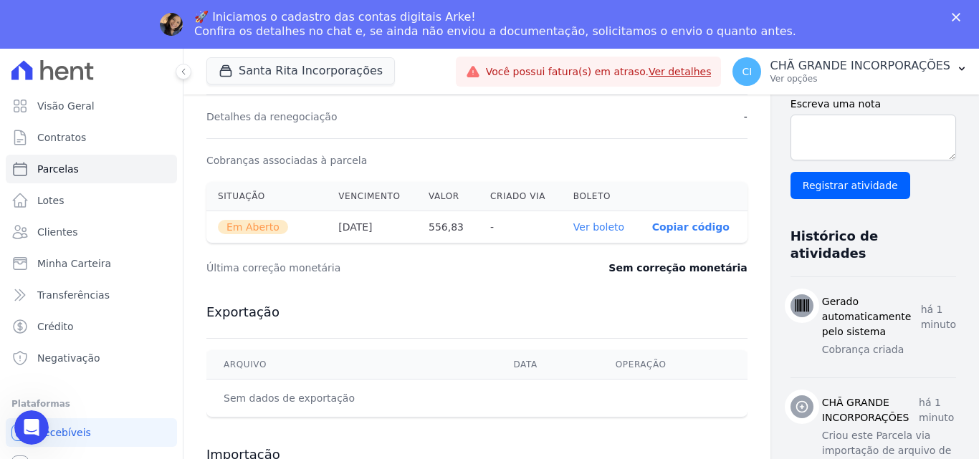
click at [573, 221] on link "Ver boleto" at bounding box center [598, 226] width 51 height 11
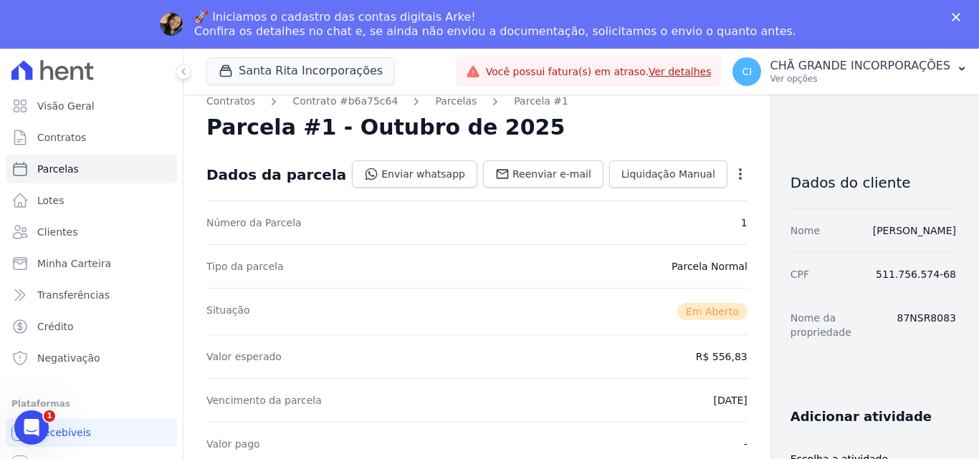
scroll to position [0, 0]
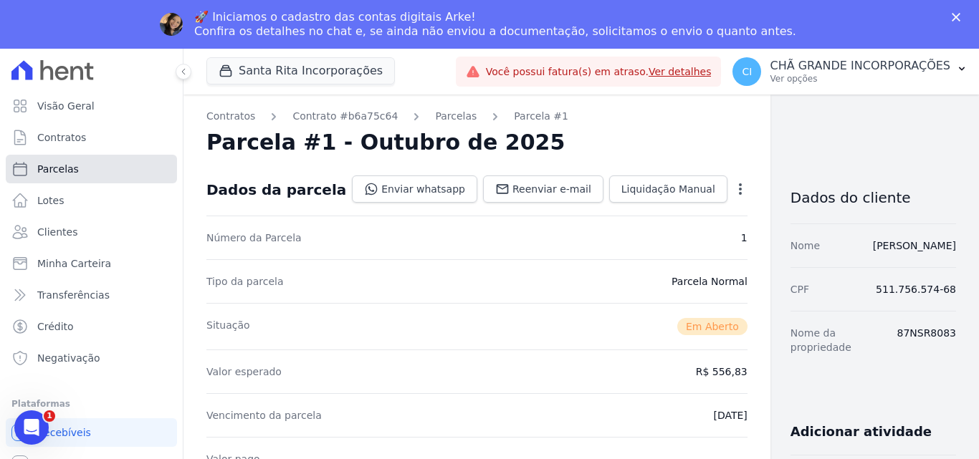
click at [72, 165] on span "Parcelas" at bounding box center [58, 169] width 42 height 14
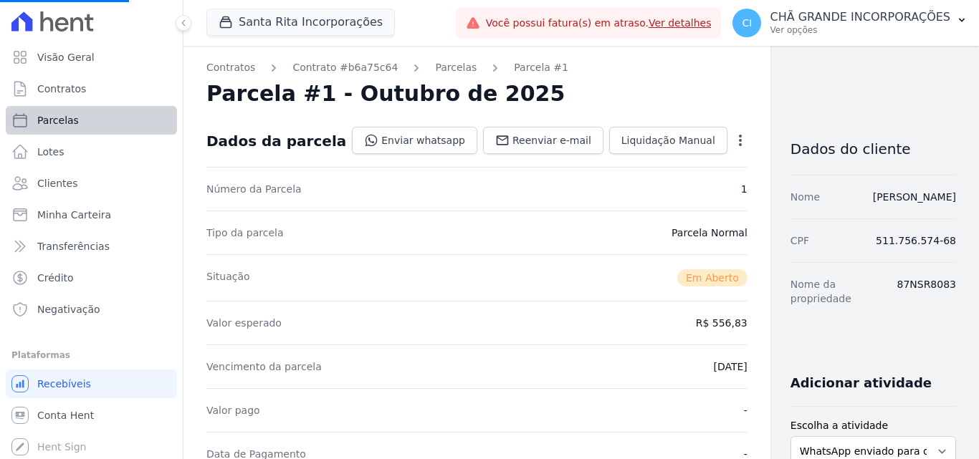
select select
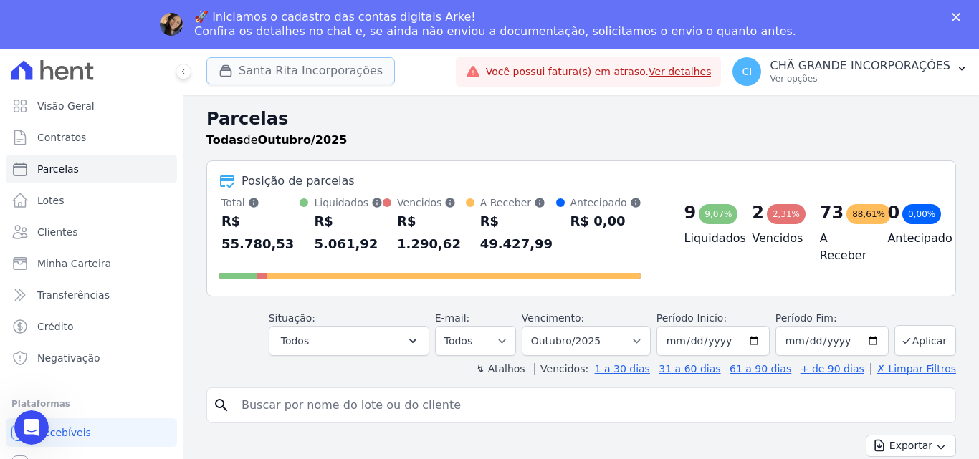
click at [277, 70] on button "Santa Rita Incorporações" at bounding box center [300, 70] width 188 height 27
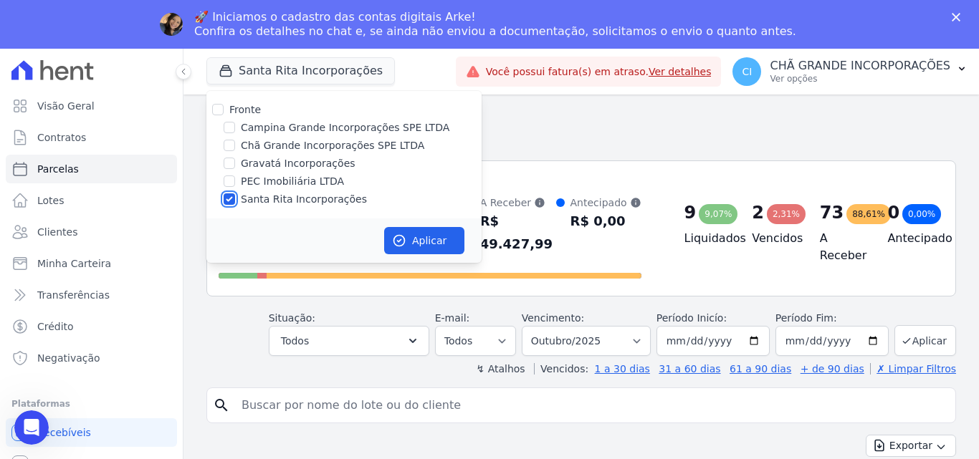
click at [224, 195] on input "Santa Rita Incorporações" at bounding box center [229, 198] width 11 height 11
checkbox input "false"
click at [246, 133] on label "Campina Grande Incorporações SPE LTDA" at bounding box center [345, 127] width 209 height 15
click at [235, 133] on input "Campina Grande Incorporações SPE LTDA" at bounding box center [229, 127] width 11 height 11
checkbox input "true"
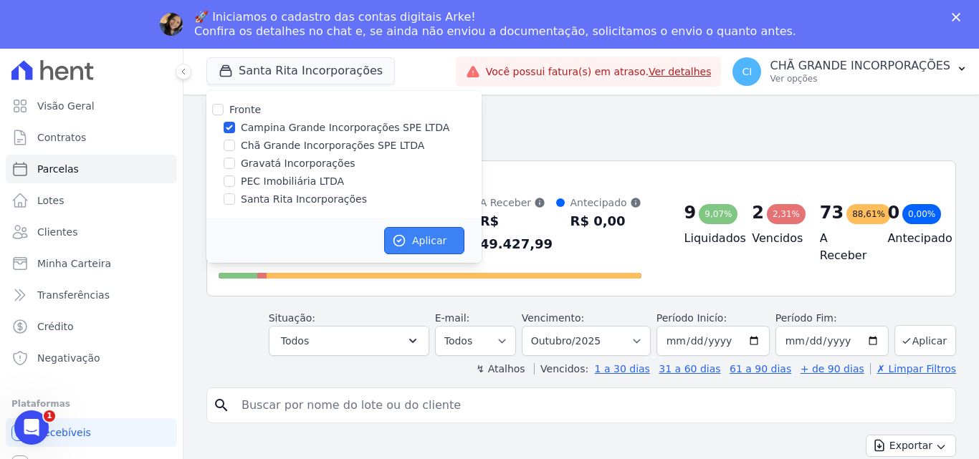
click at [431, 243] on button "Aplicar" at bounding box center [424, 240] width 80 height 27
select select
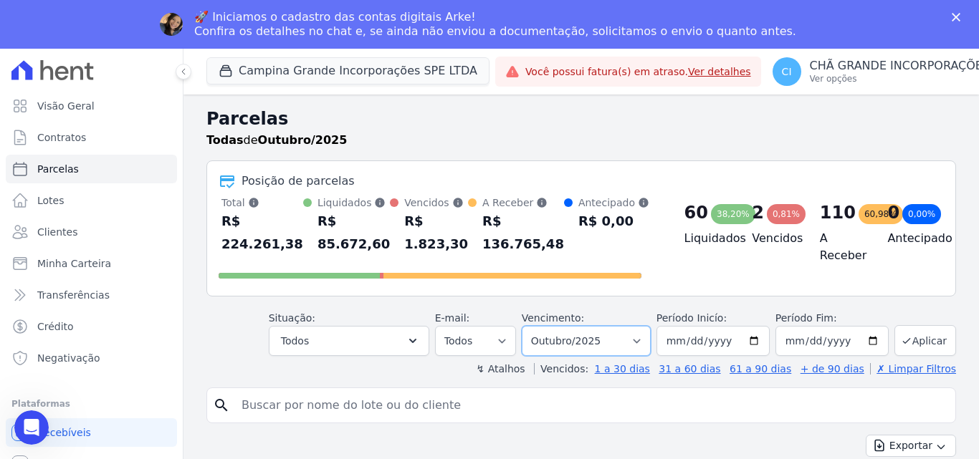
click at [584, 336] on select "Filtrar por período ──────── Todos os meses Janeiro/2023 Fevereiro/2023 Março/2…" at bounding box center [586, 341] width 129 height 30
select select "09/2025"
click at [531, 326] on select "Filtrar por período ──────── Todos os meses Janeiro/2023 Fevereiro/2023 Março/2…" at bounding box center [586, 341] width 129 height 30
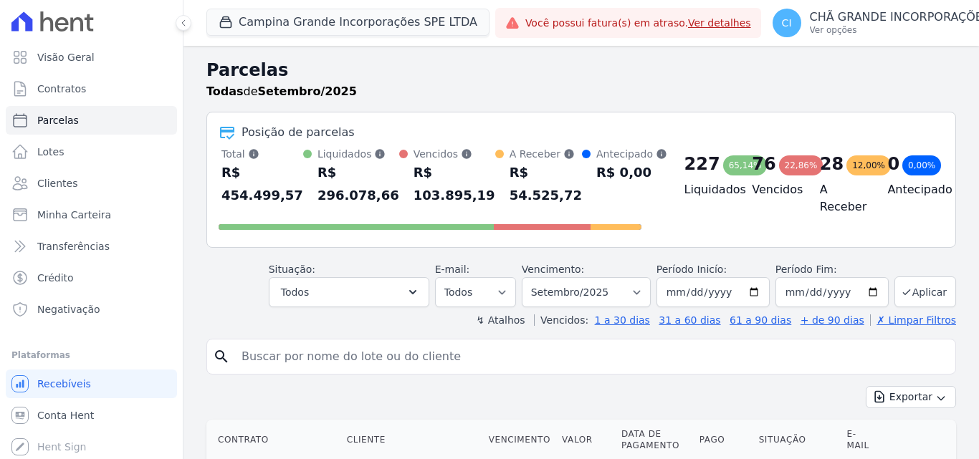
select select
click at [403, 357] on input "search" at bounding box center [591, 356] width 717 height 29
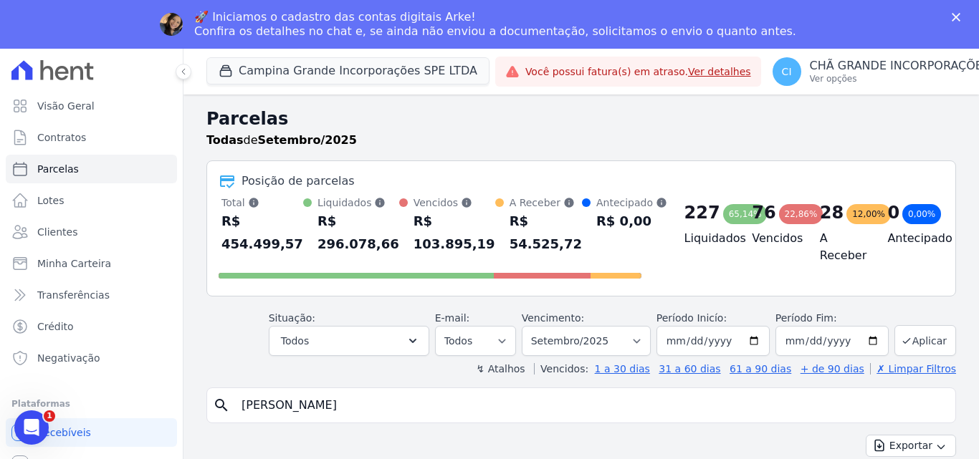
type input "eduardo ramos"
select select
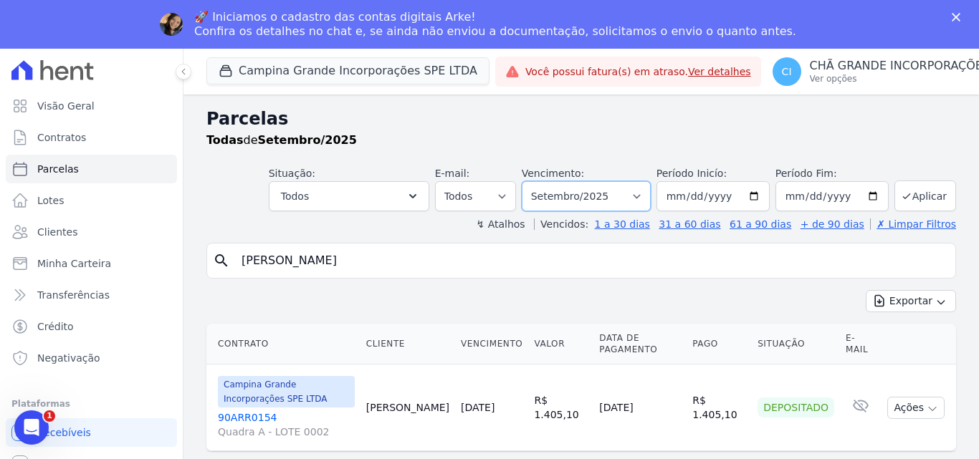
click at [578, 195] on select "Filtrar por período ──────── Todos os meses Janeiro/2023 Fevereiro/2023 Março/2…" at bounding box center [586, 196] width 129 height 30
select select "10/2025"
click at [542, 181] on select "Filtrar por período ──────── Todos os meses Janeiro/2023 Fevereiro/2023 Março/2…" at bounding box center [586, 196] width 129 height 30
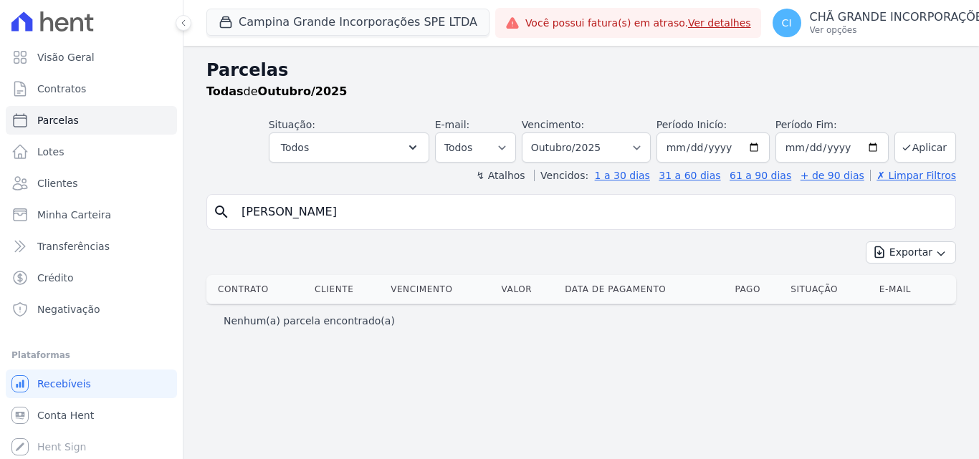
select select
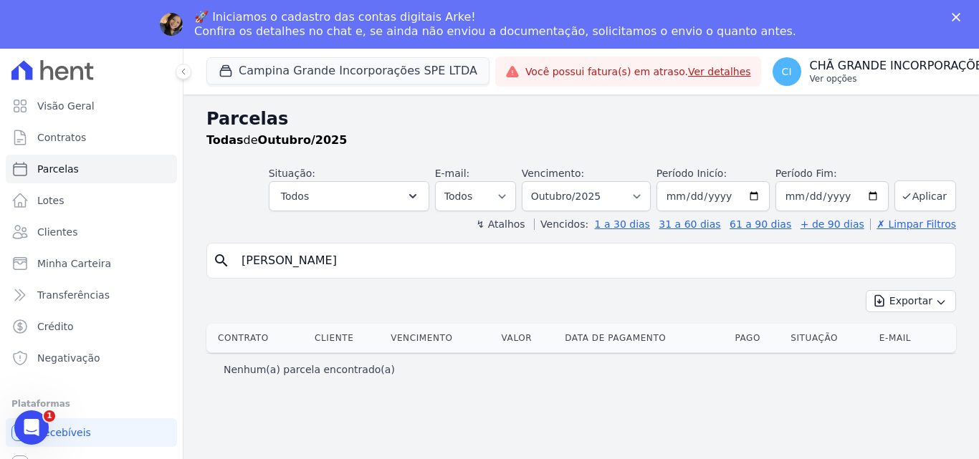
click at [845, 66] on p "CHÃ GRANDE INCORPORAÇÕES" at bounding box center [900, 66] width 181 height 14
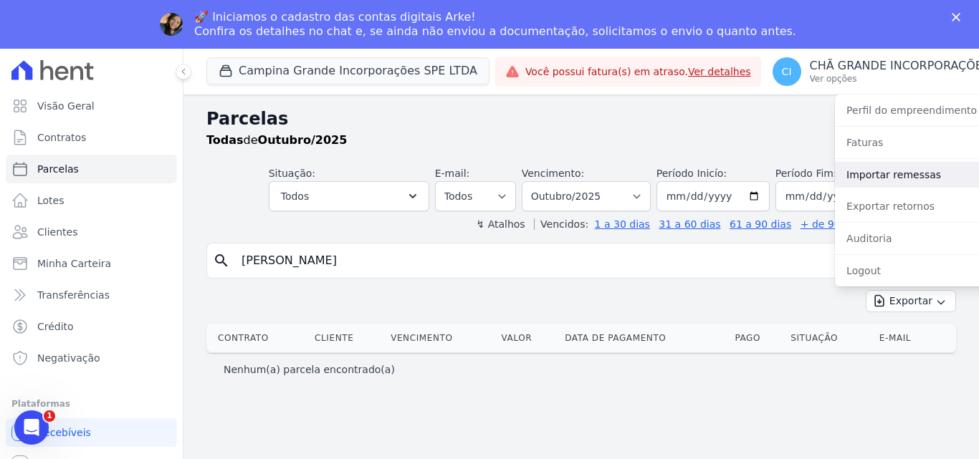
click at [853, 170] on link "Importar remessas" at bounding box center [926, 175] width 183 height 26
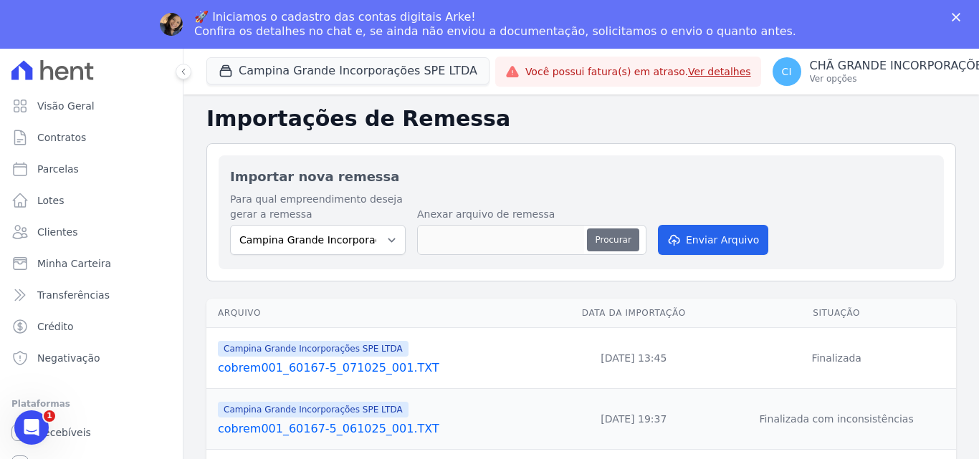
click at [620, 237] on button "Procurar" at bounding box center [613, 240] width 52 height 23
type input "cobrem001_60167-5_081025_001.TXT"
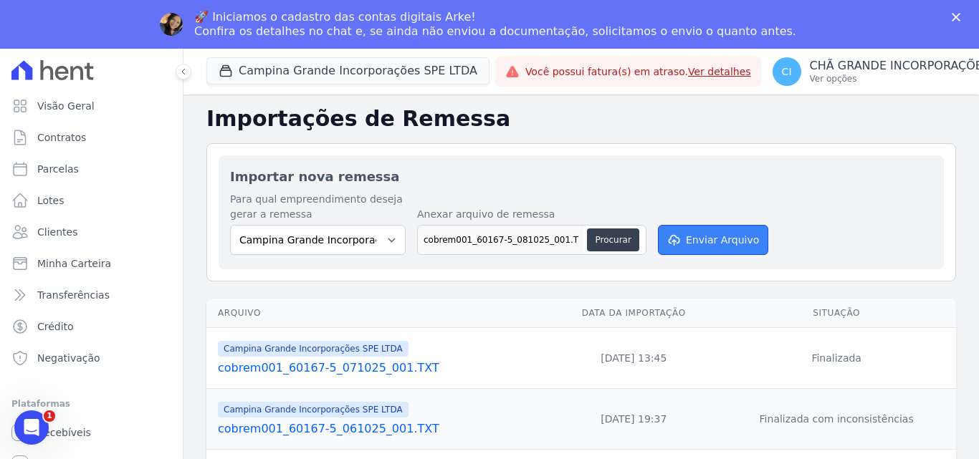
click at [727, 243] on button "Enviar Arquivo" at bounding box center [713, 240] width 110 height 30
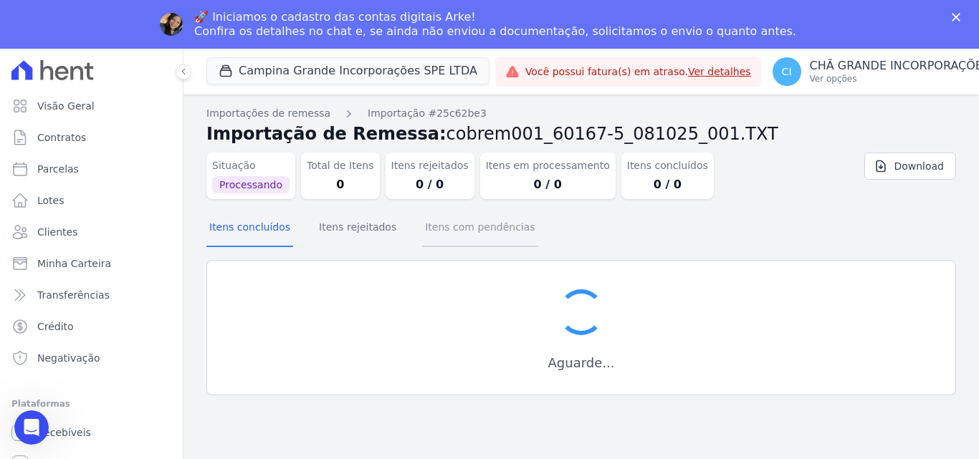
click at [452, 230] on button "Itens com pendências" at bounding box center [479, 228] width 115 height 37
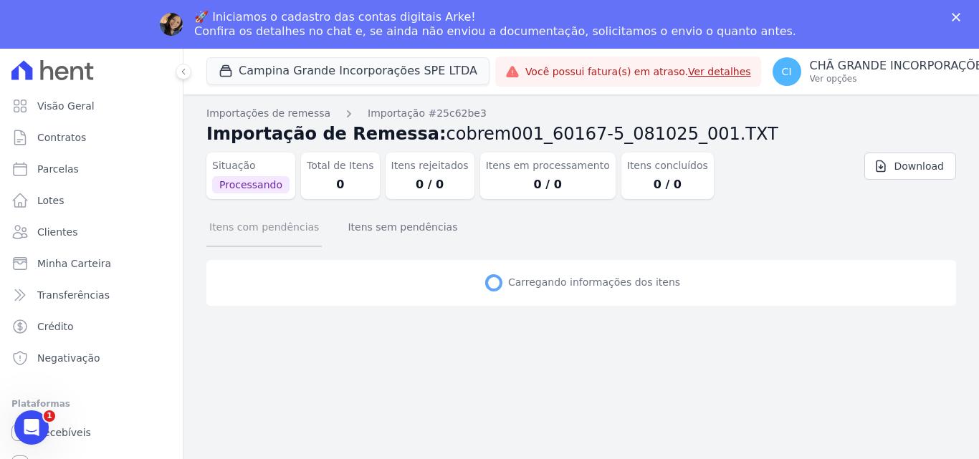
click at [284, 233] on button "Itens com pendências" at bounding box center [263, 228] width 115 height 37
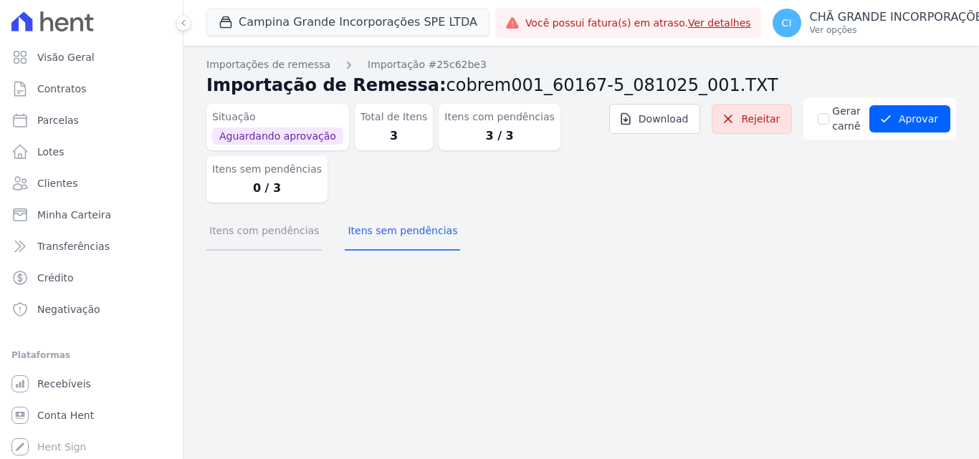
click at [265, 229] on button "Itens com pendências" at bounding box center [263, 232] width 115 height 37
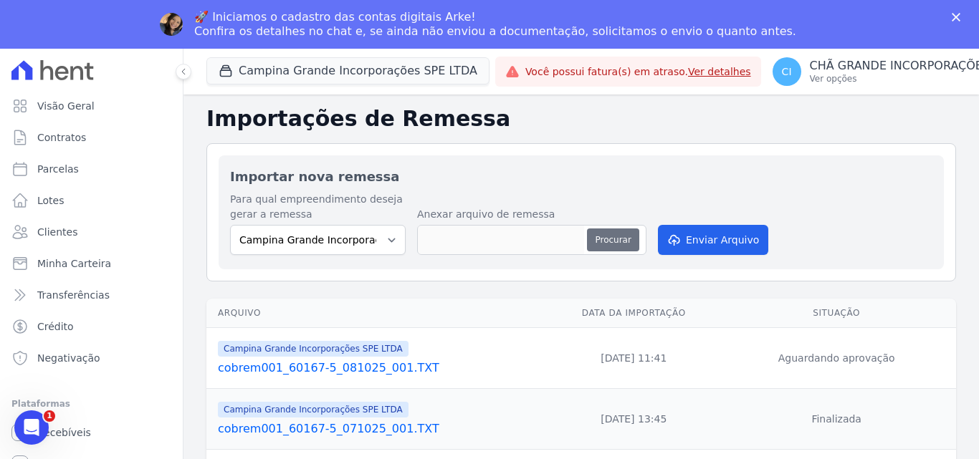
click at [617, 236] on button "Procurar" at bounding box center [613, 240] width 52 height 23
type input "cobrem001_60167-5_081025_002.TXT"
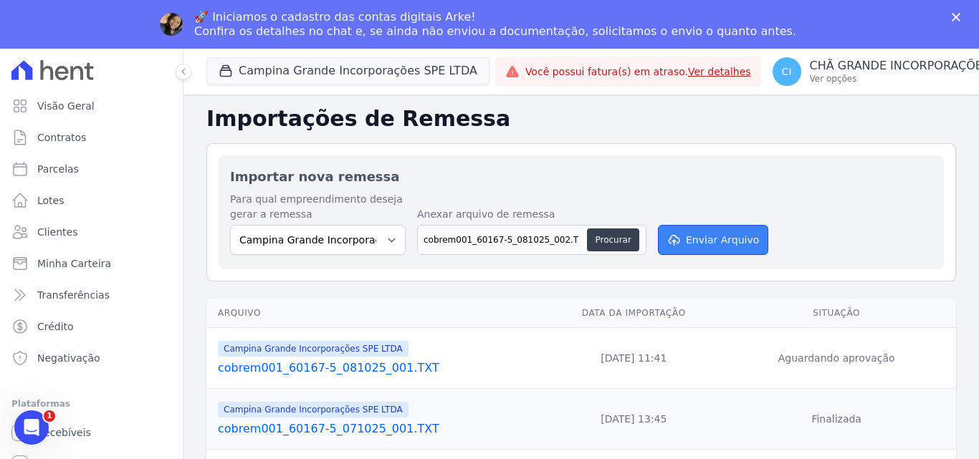
click at [722, 243] on button "Enviar Arquivo" at bounding box center [713, 240] width 110 height 30
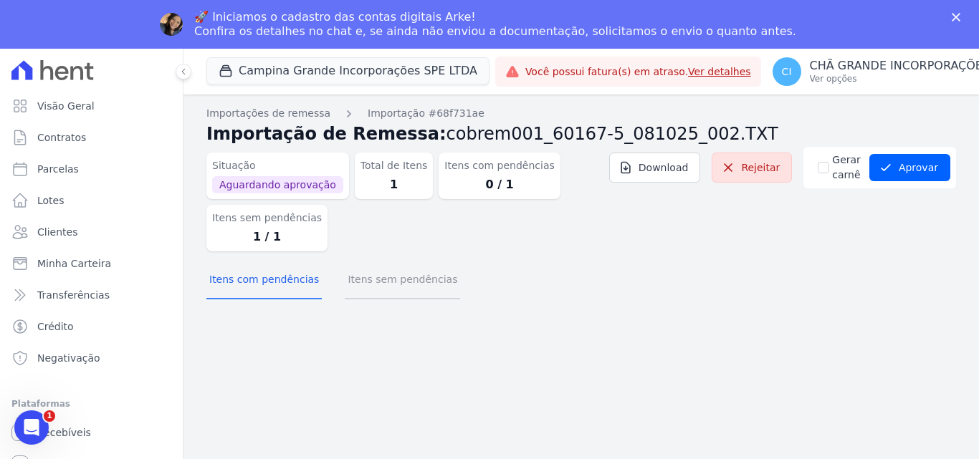
click at [383, 280] on button "Itens sem pendências" at bounding box center [402, 280] width 115 height 37
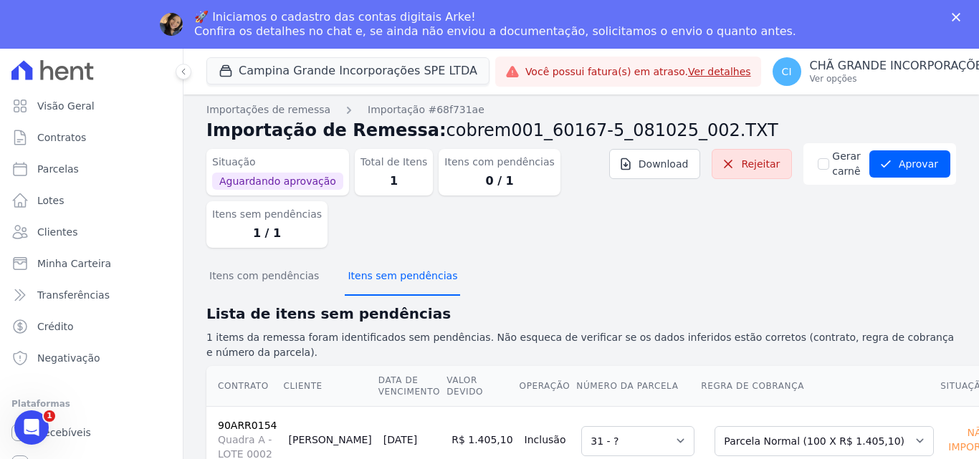
scroll to position [4, 0]
click at [777, 437] on select "Selecione uma Nova Parcela Avulsa Parcela Avulsa Existente Intercalada (8 X R$ …" at bounding box center [823, 441] width 219 height 30
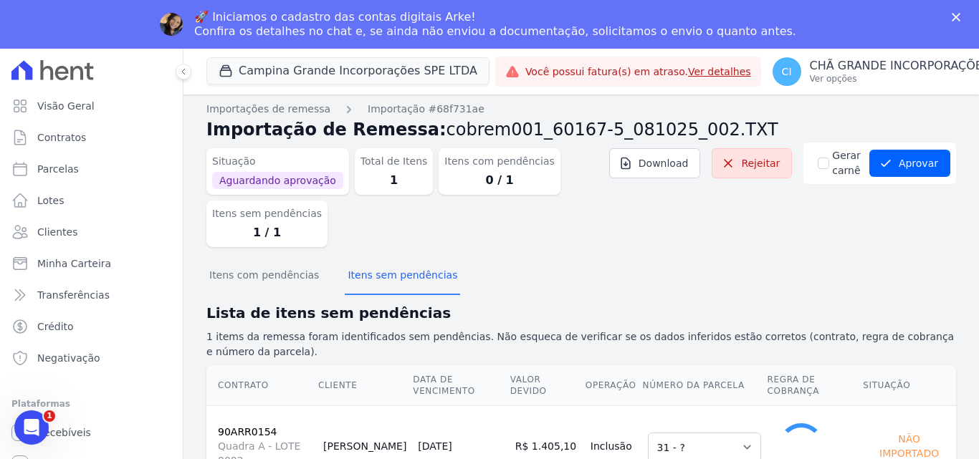
select select "1"
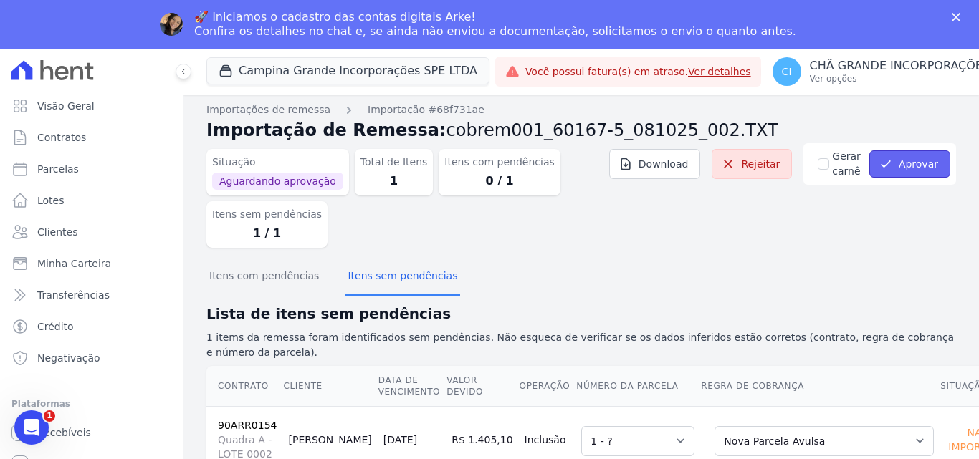
click at [914, 161] on button "Aprovar" at bounding box center [909, 163] width 81 height 27
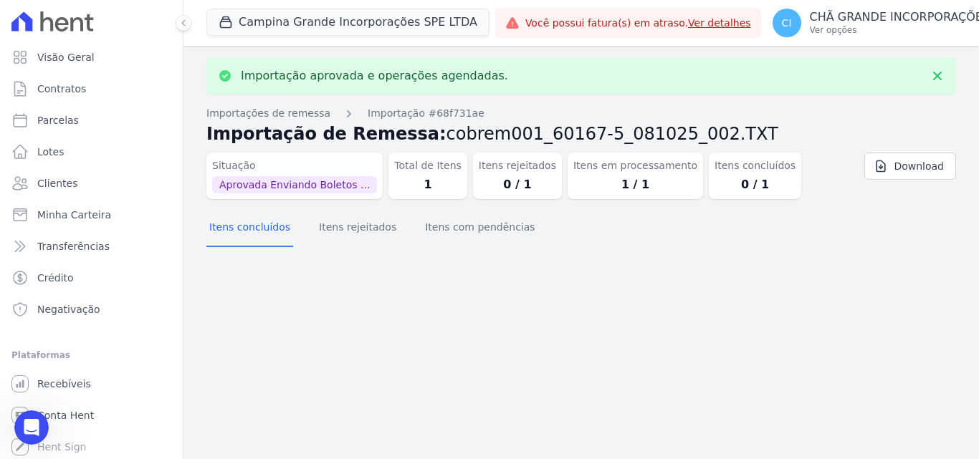
scroll to position [0, 0]
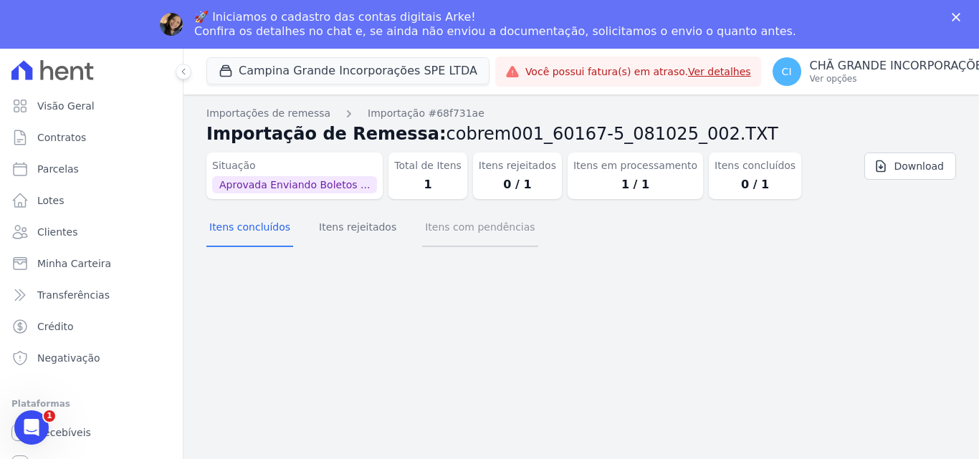
click at [431, 224] on button "Itens com pendências" at bounding box center [479, 228] width 115 height 37
click at [227, 226] on button "Itens concluídos" at bounding box center [249, 228] width 87 height 37
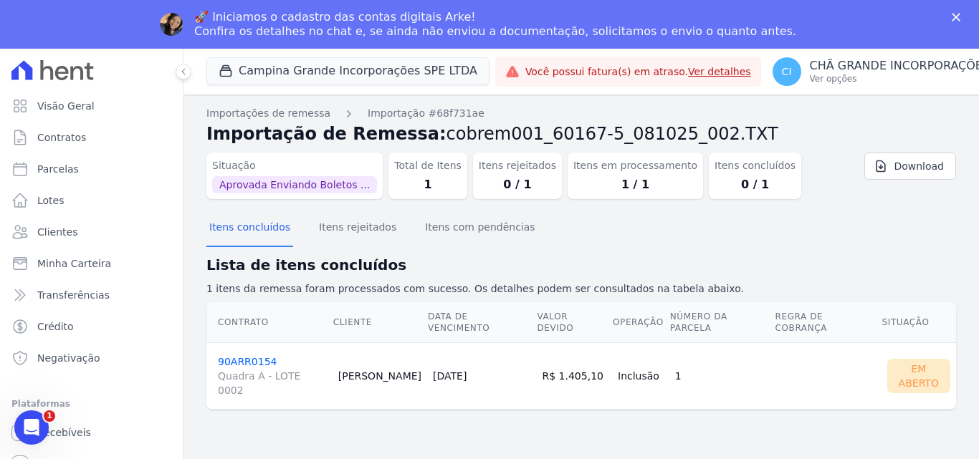
click at [241, 356] on link "90ARR0154 Quadra A - LOTE 0002" at bounding box center [272, 377] width 109 height 42
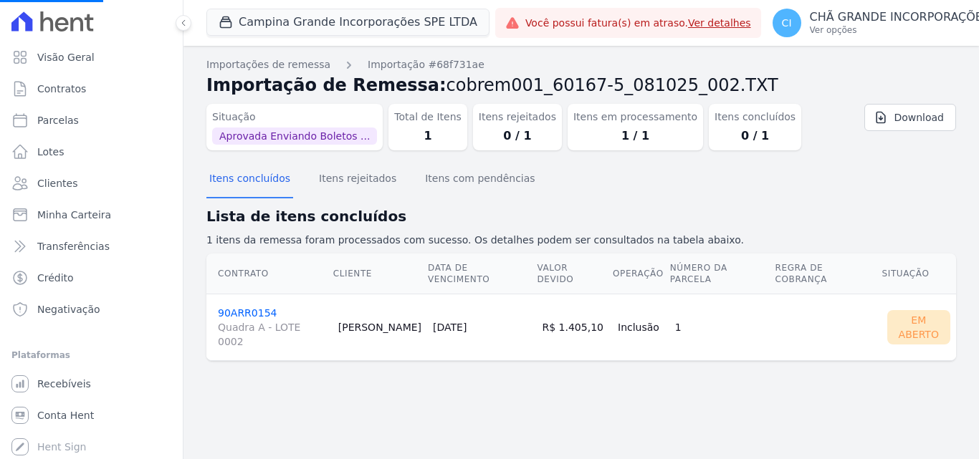
click at [240, 307] on link "90ARR0154 Quadra A - LOTE 0002" at bounding box center [272, 328] width 109 height 42
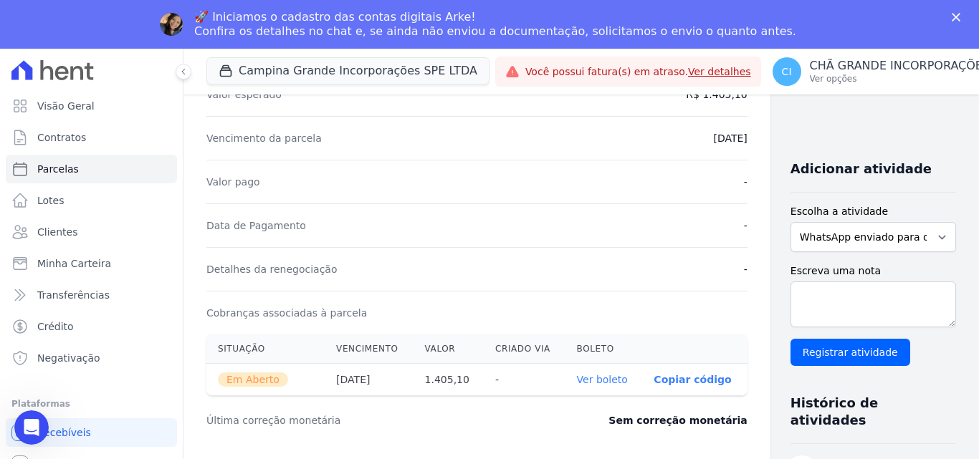
scroll to position [287, 0]
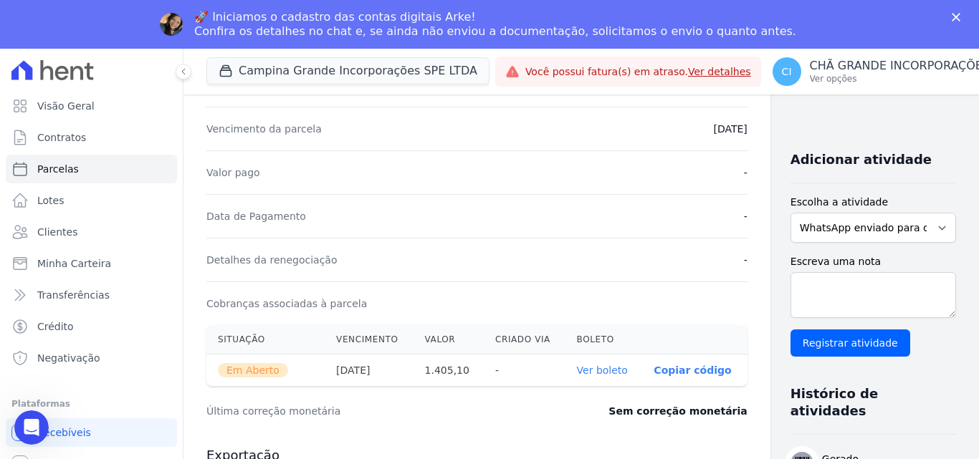
click at [585, 370] on link "Ver boleto" at bounding box center [602, 370] width 51 height 11
click at [577, 366] on link "Ver boleto" at bounding box center [602, 370] width 51 height 11
